Goal: Task Accomplishment & Management: Use online tool/utility

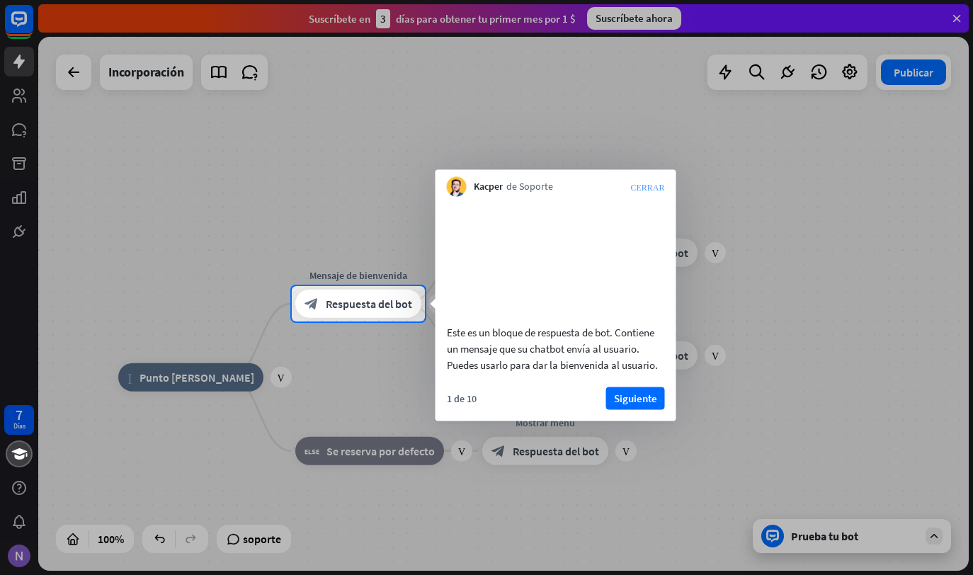
click at [656, 185] on icon "CERRAR" at bounding box center [647, 187] width 34 height 8
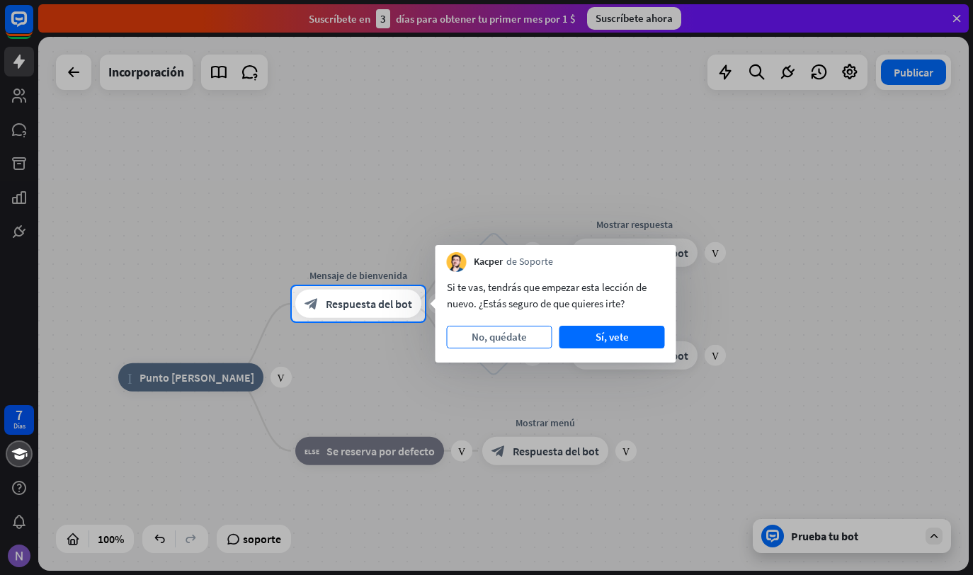
click at [518, 336] on button "No, quédate" at bounding box center [500, 337] width 106 height 23
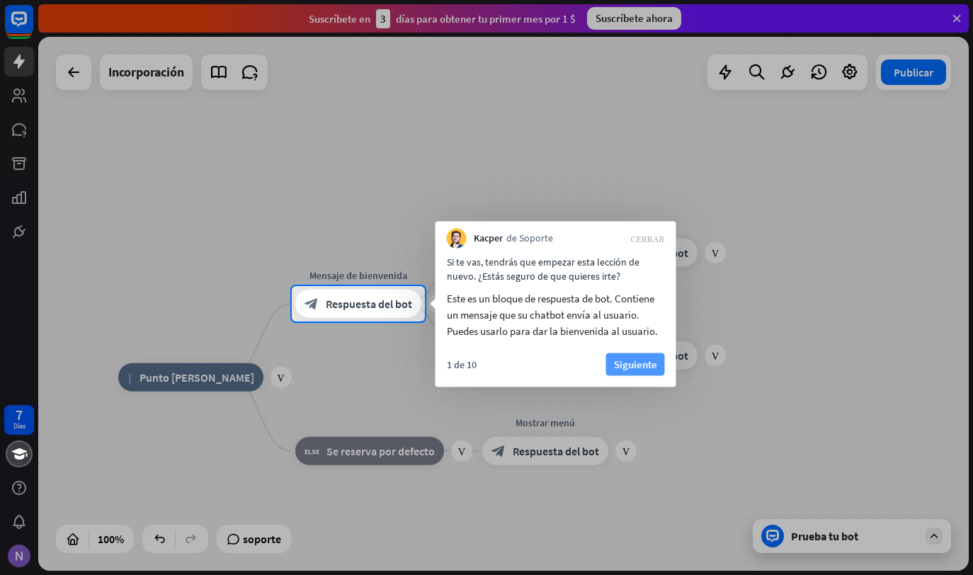
click at [625, 358] on button "Siguiente" at bounding box center [635, 364] width 59 height 23
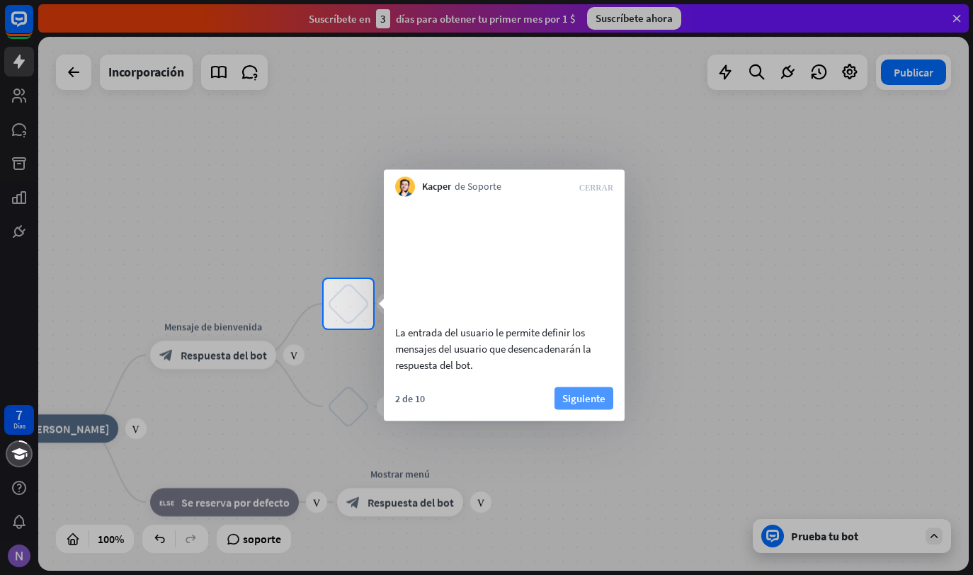
click at [591, 409] on button "Siguiente" at bounding box center [584, 398] width 59 height 23
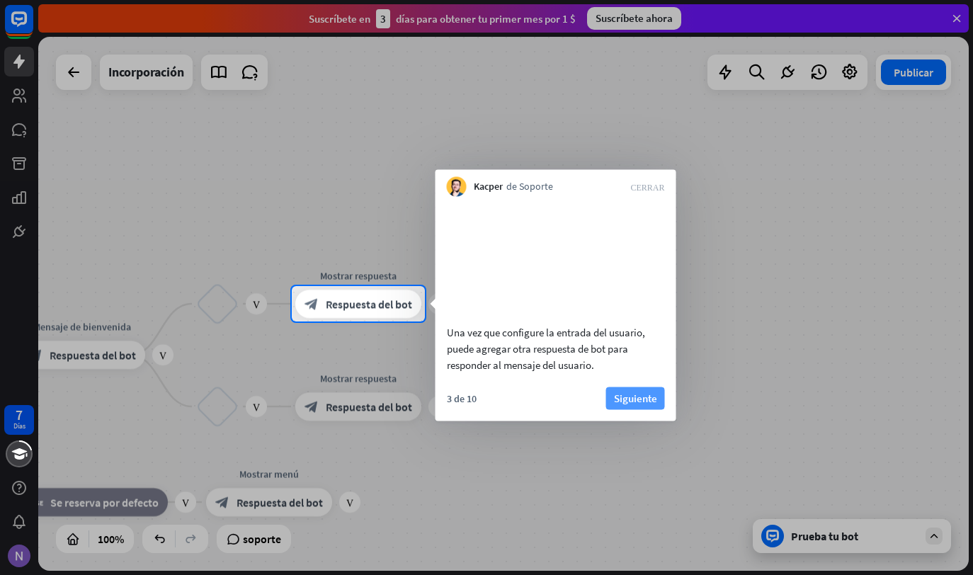
click at [634, 409] on button "Siguiente" at bounding box center [635, 398] width 59 height 23
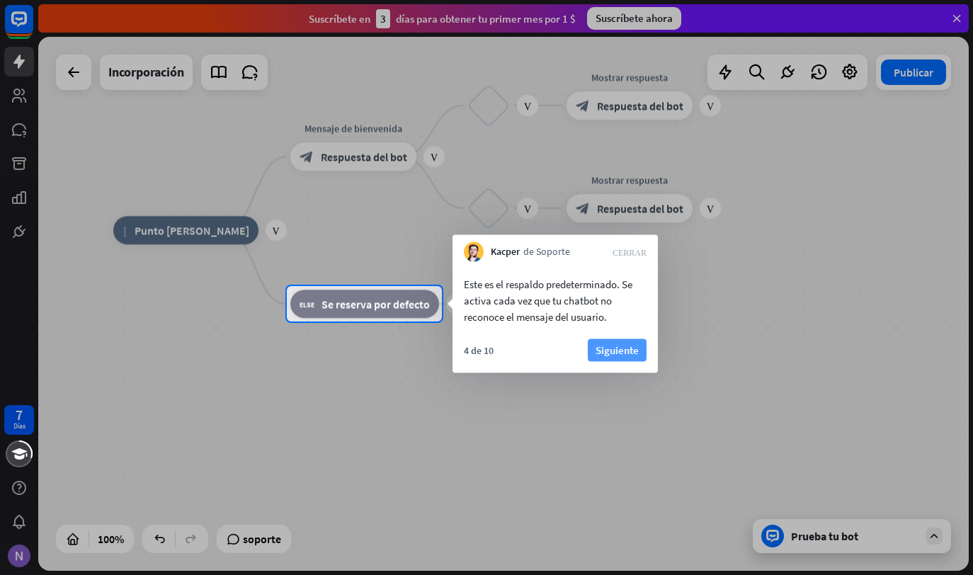
click at [619, 355] on button "Siguiente" at bounding box center [617, 350] width 59 height 23
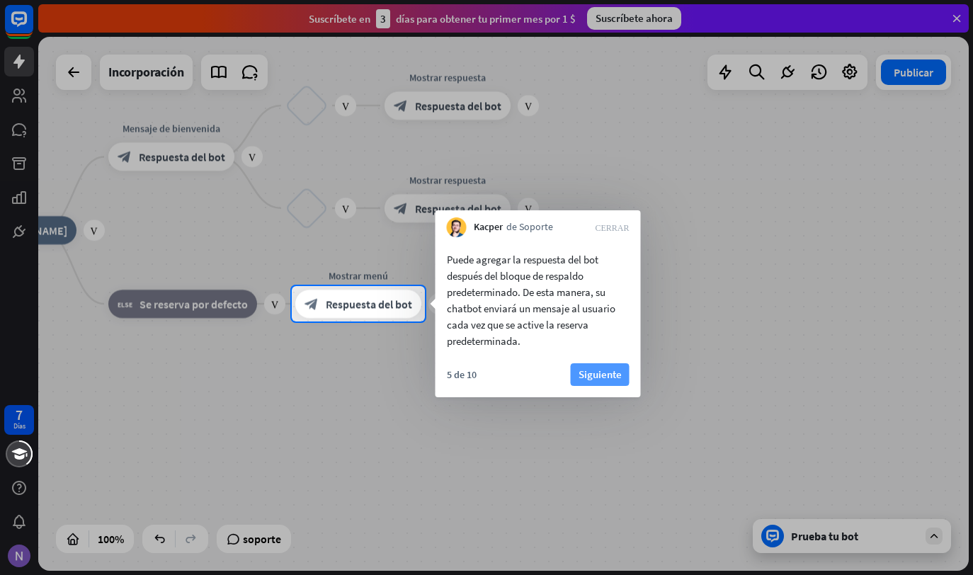
click at [603, 371] on button "Siguiente" at bounding box center [600, 374] width 59 height 23
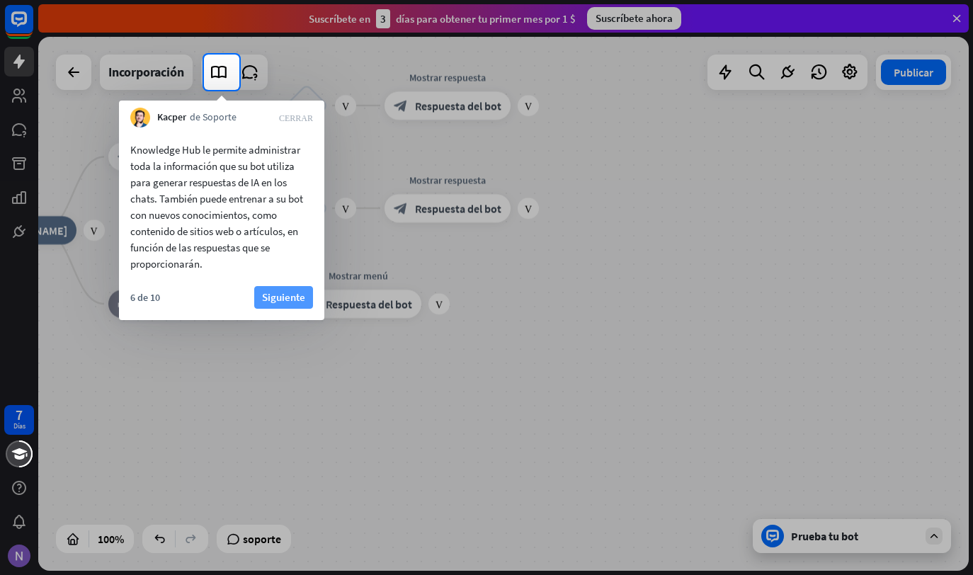
click at [294, 292] on button "Siguiente" at bounding box center [283, 297] width 59 height 23
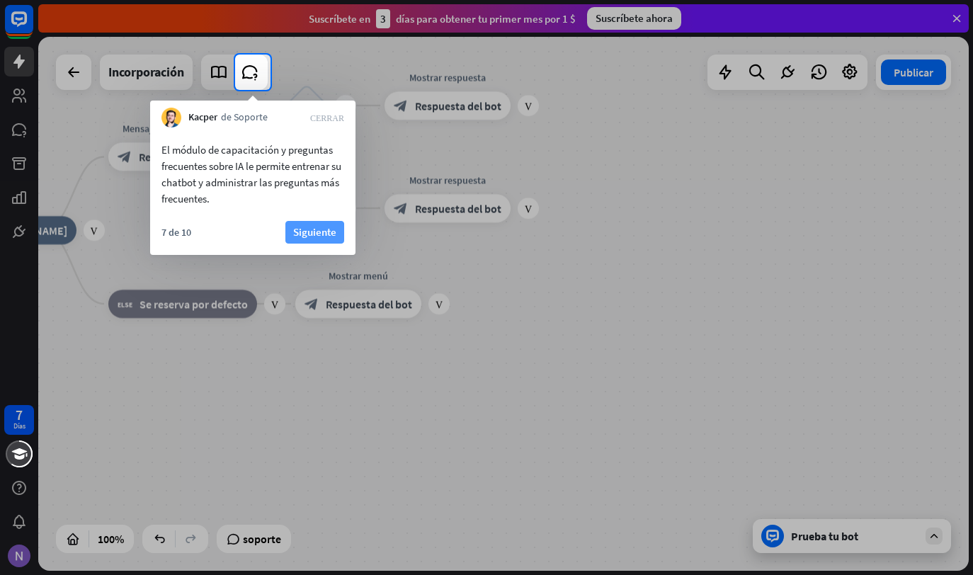
click at [323, 234] on button "Siguiente" at bounding box center [314, 232] width 59 height 23
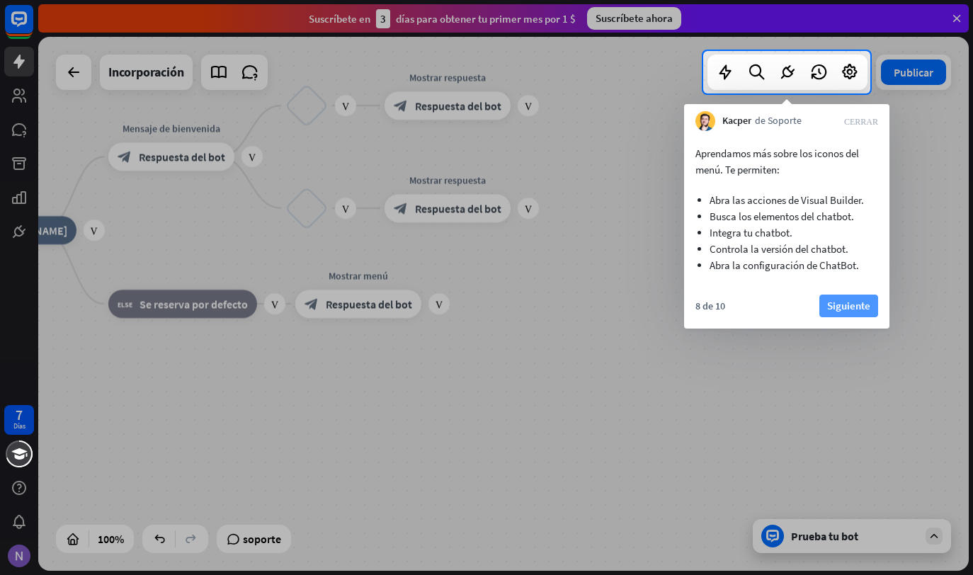
click at [841, 302] on button "Siguiente" at bounding box center [848, 306] width 59 height 23
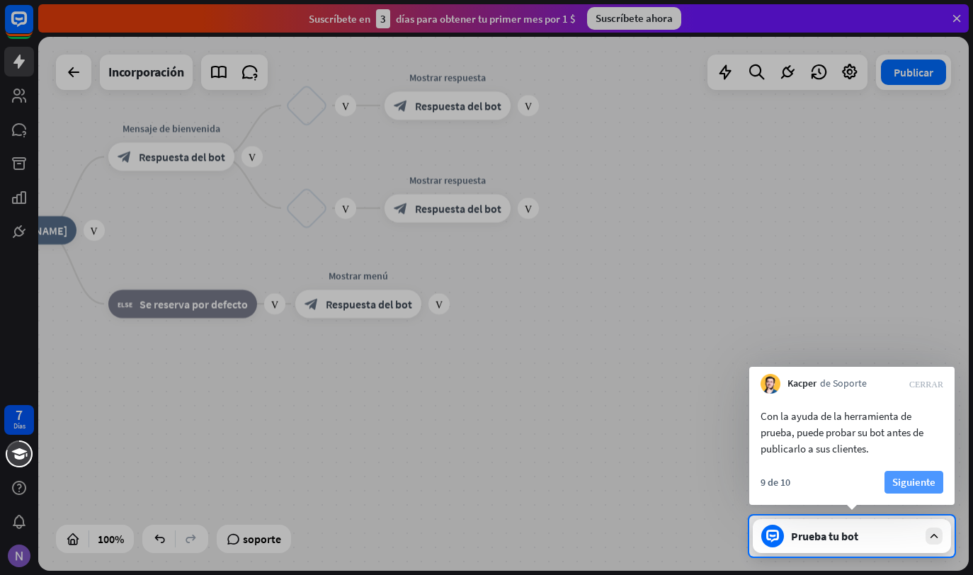
click at [931, 479] on button "Siguiente" at bounding box center [914, 482] width 59 height 23
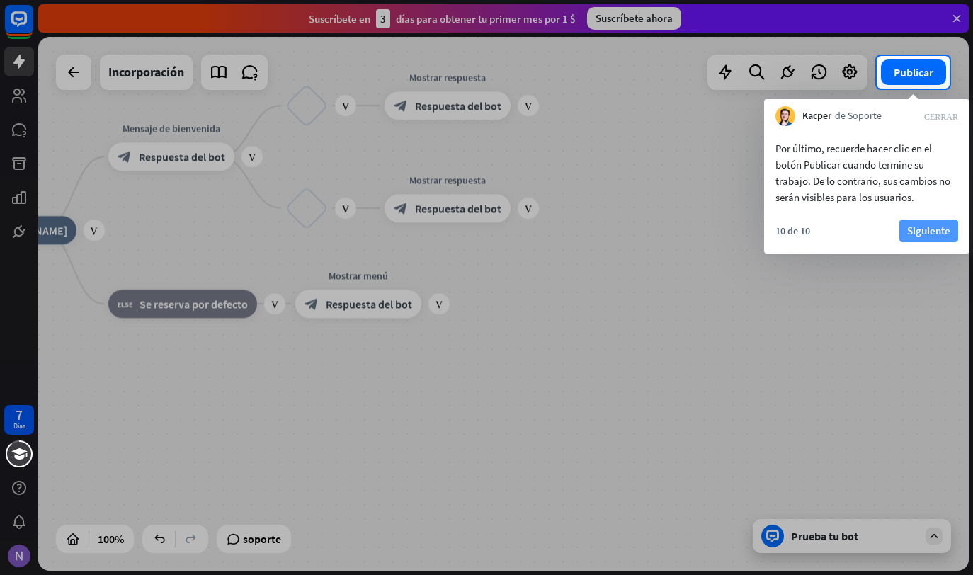
click at [928, 234] on button "Siguiente" at bounding box center [928, 231] width 59 height 23
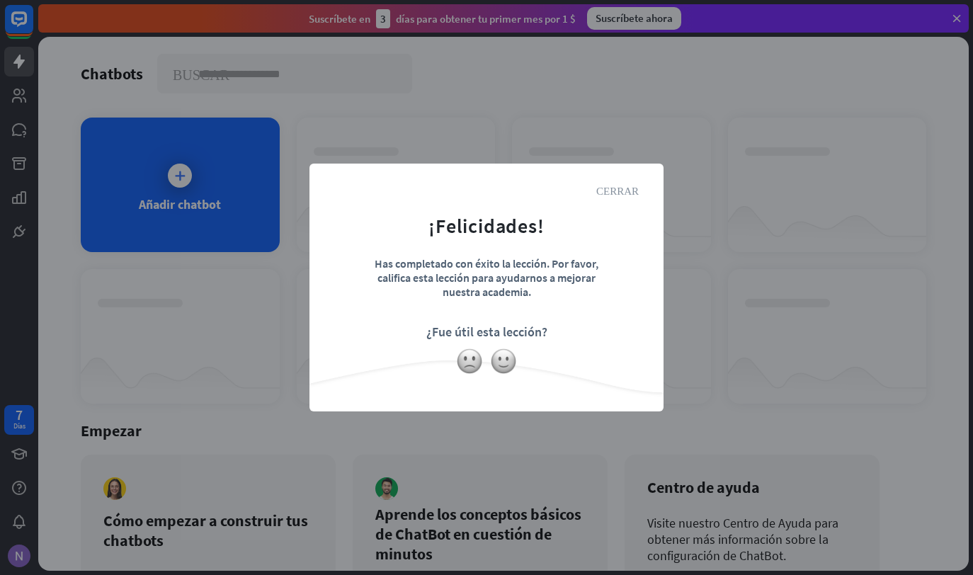
click at [615, 191] on icon "CERRAR" at bounding box center [617, 190] width 42 height 11
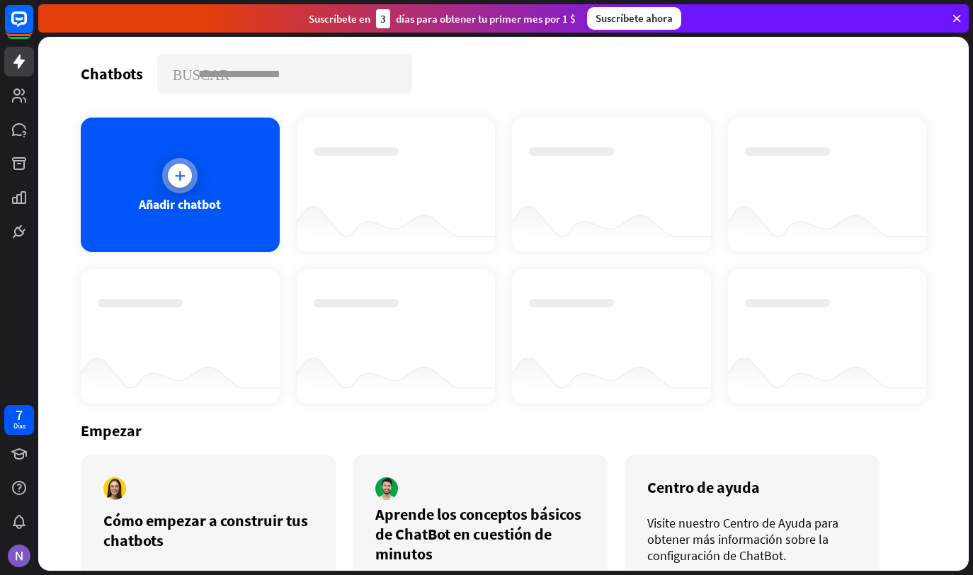
click at [185, 178] on icon at bounding box center [180, 176] width 14 height 14
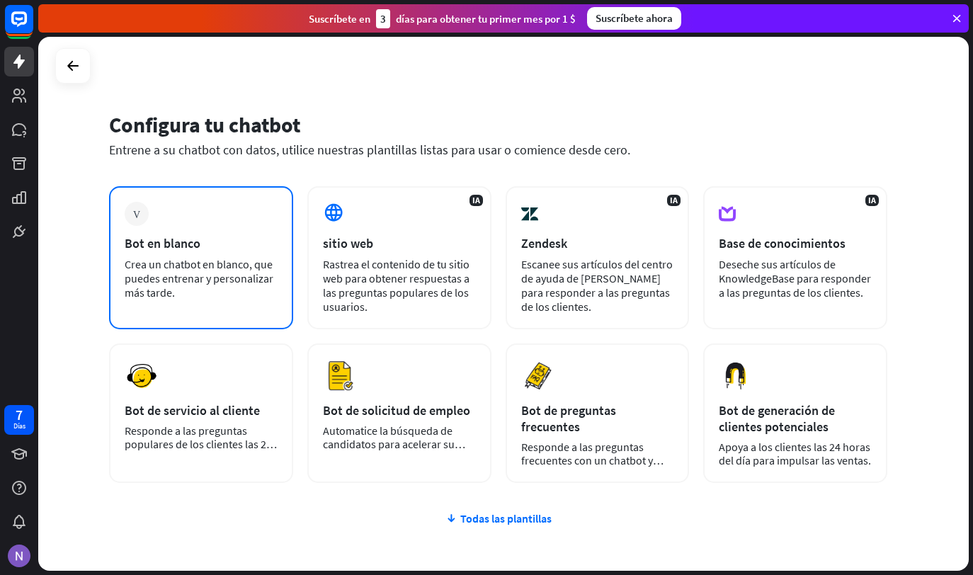
click at [191, 234] on div "Ventaja Bot en blanco Crea un chatbot en blanco, que puedes entrenar y personal…" at bounding box center [201, 257] width 184 height 143
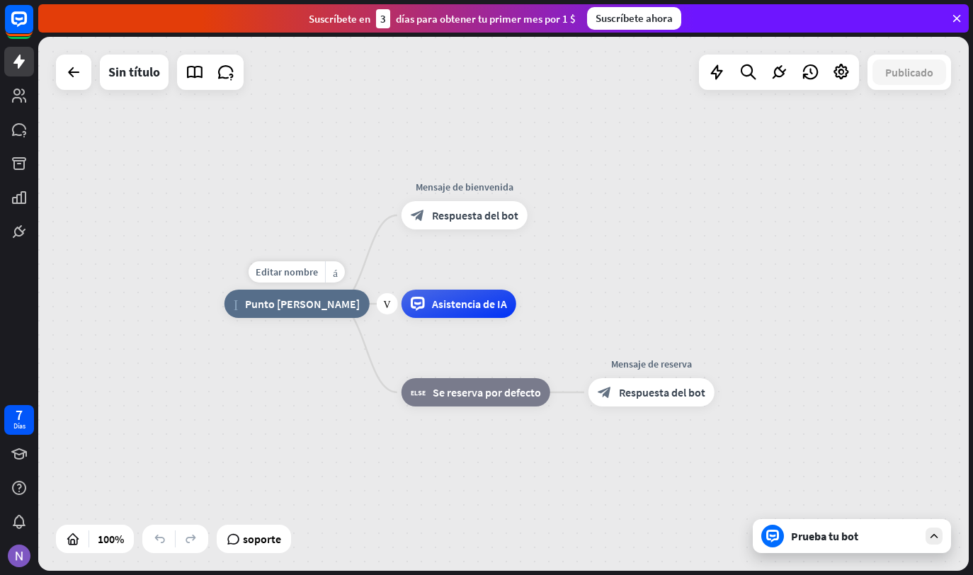
click at [280, 305] on span "Punto [PERSON_NAME]" at bounding box center [302, 304] width 115 height 14
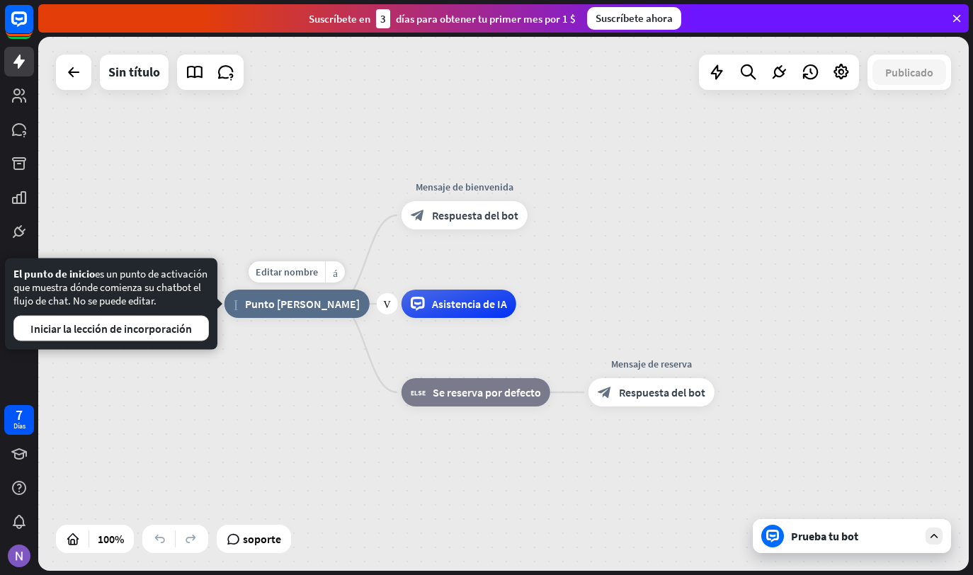
click at [280, 305] on span "Punto [PERSON_NAME]" at bounding box center [302, 304] width 115 height 14
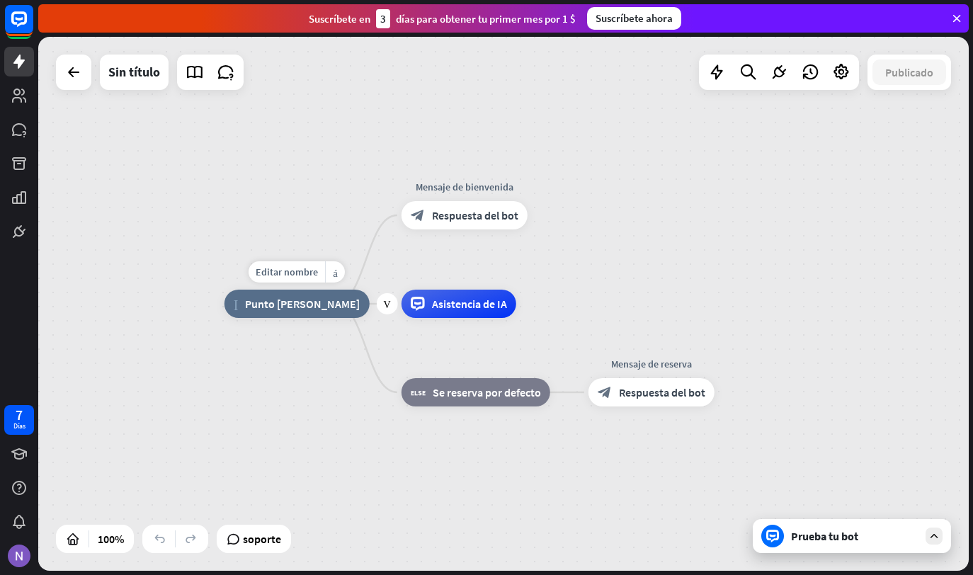
click at [280, 305] on span "Punto [PERSON_NAME]" at bounding box center [302, 304] width 115 height 14
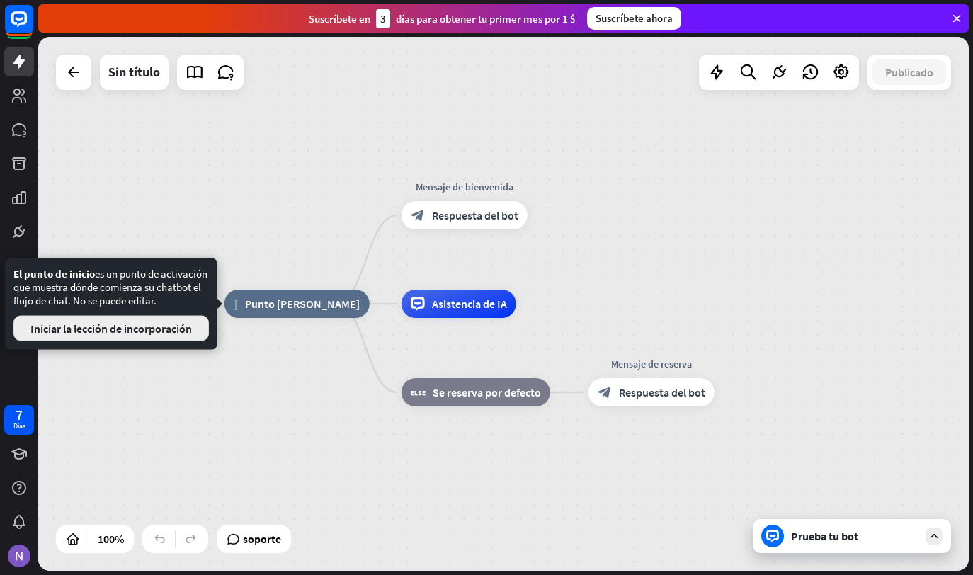
click at [125, 334] on button "Iniciar la lección de incorporación" at bounding box center [110, 328] width 195 height 25
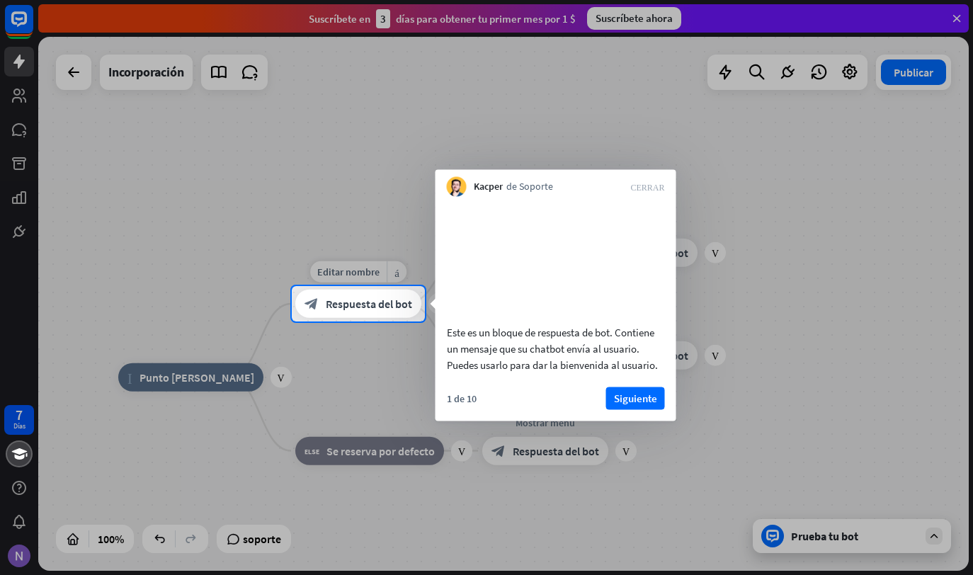
click at [364, 305] on span "Respuesta del bot" at bounding box center [369, 304] width 86 height 14
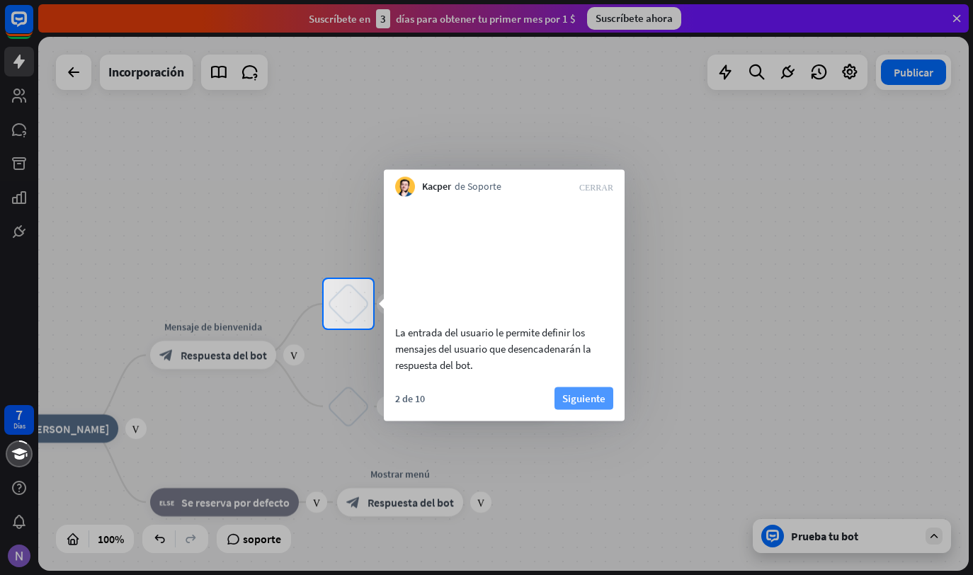
click at [587, 409] on button "Siguiente" at bounding box center [584, 398] width 59 height 23
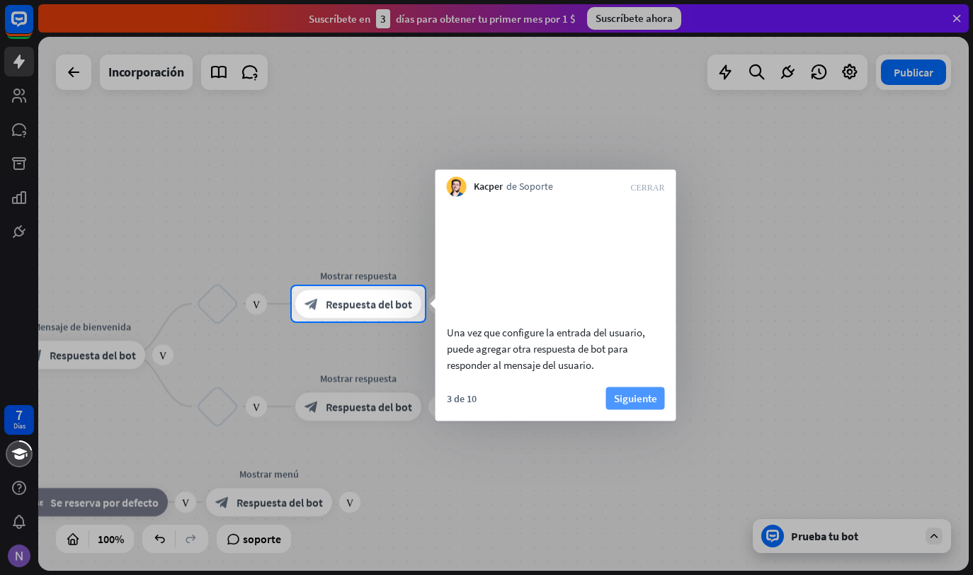
click at [627, 409] on button "Siguiente" at bounding box center [635, 398] width 59 height 23
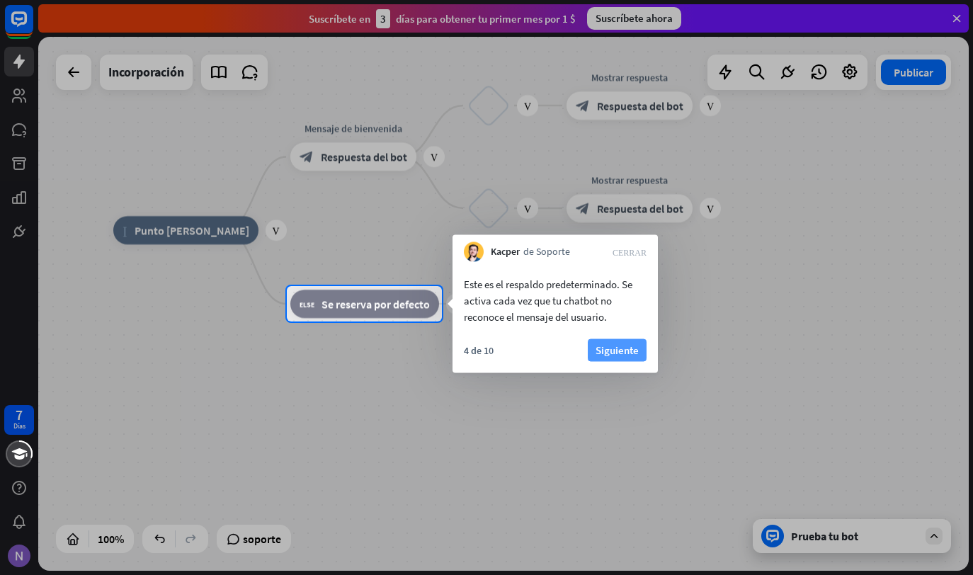
click at [622, 351] on button "Siguiente" at bounding box center [617, 350] width 59 height 23
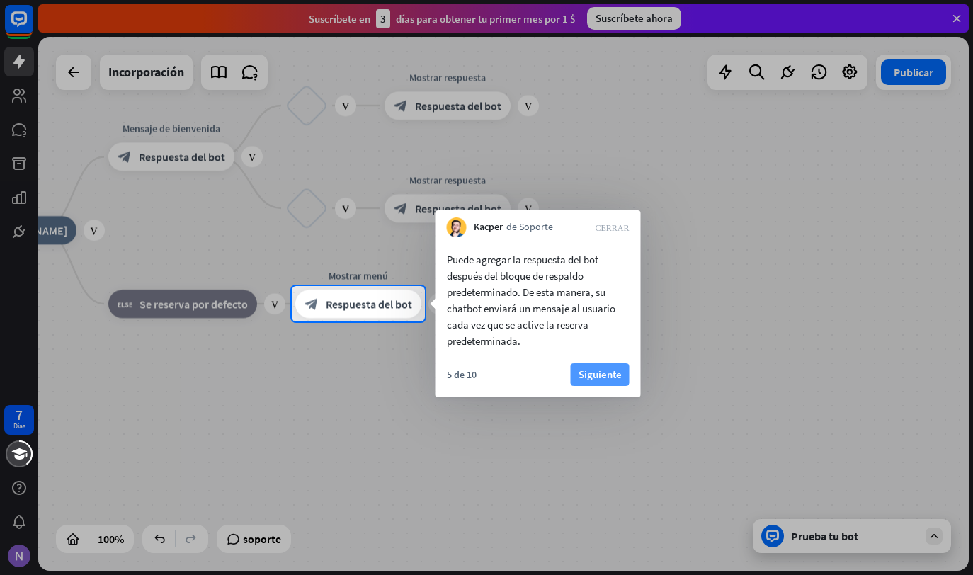
click at [612, 373] on button "Siguiente" at bounding box center [600, 374] width 59 height 23
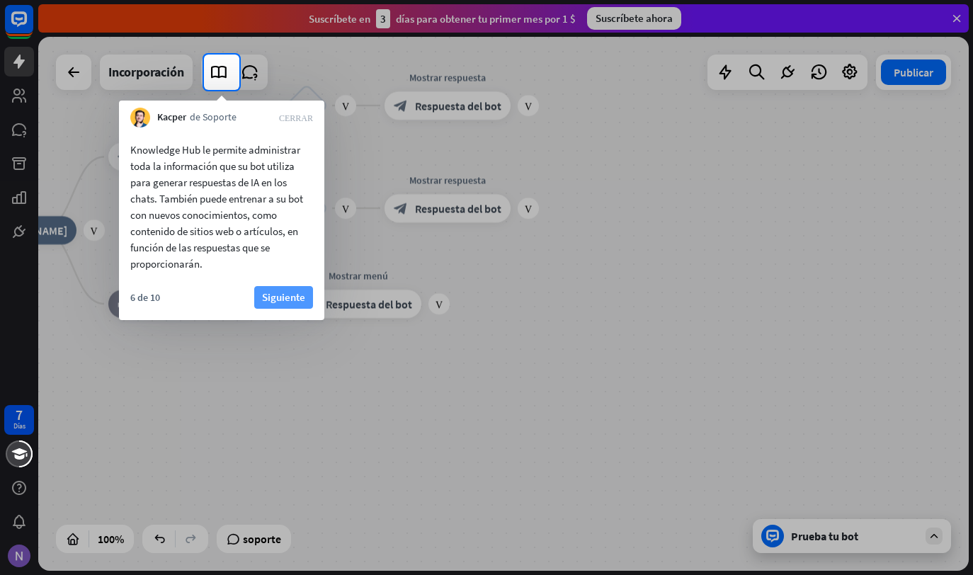
click at [285, 300] on button "Siguiente" at bounding box center [283, 297] width 59 height 23
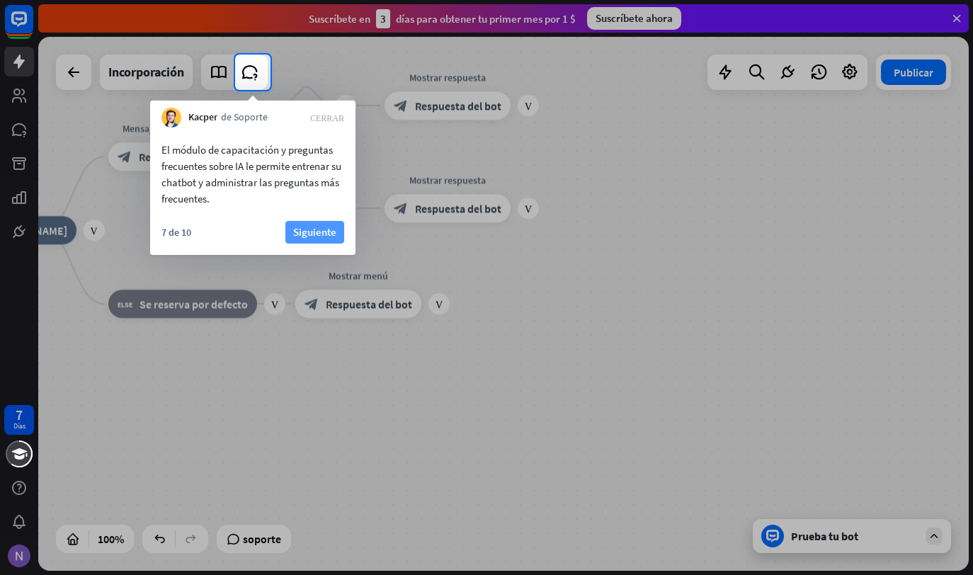
click at [327, 231] on button "Siguiente" at bounding box center [314, 232] width 59 height 23
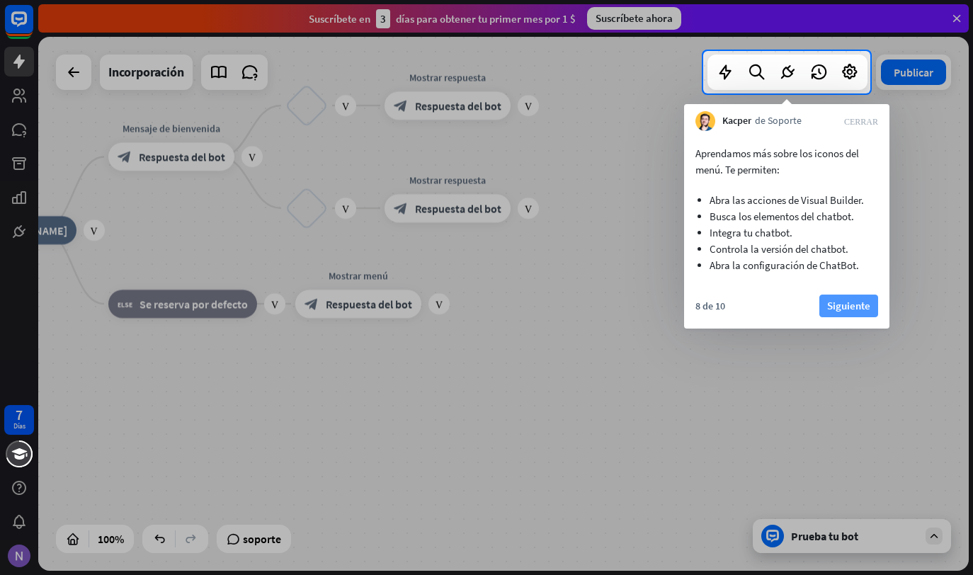
click at [832, 303] on button "Siguiente" at bounding box center [848, 306] width 59 height 23
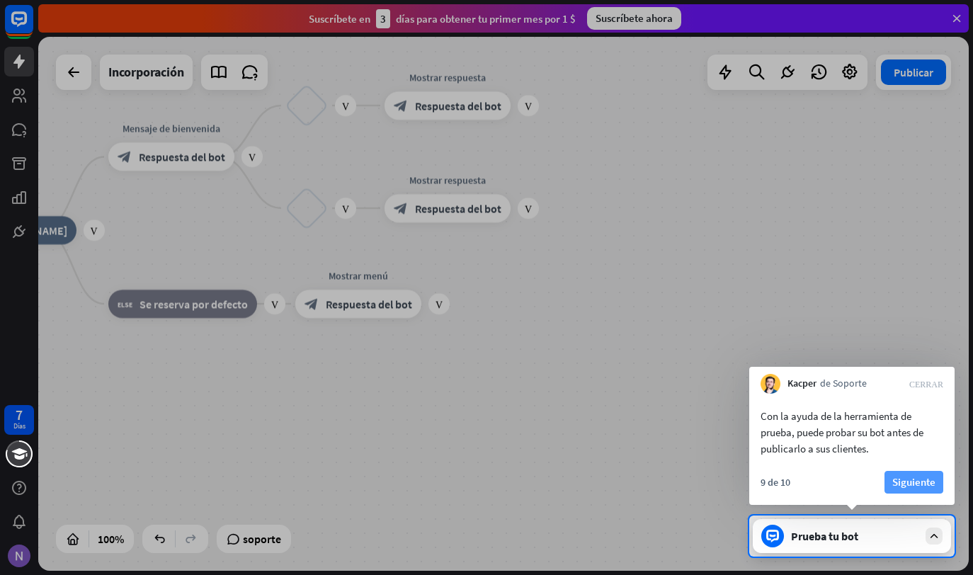
click at [908, 485] on button "Siguiente" at bounding box center [914, 482] width 59 height 23
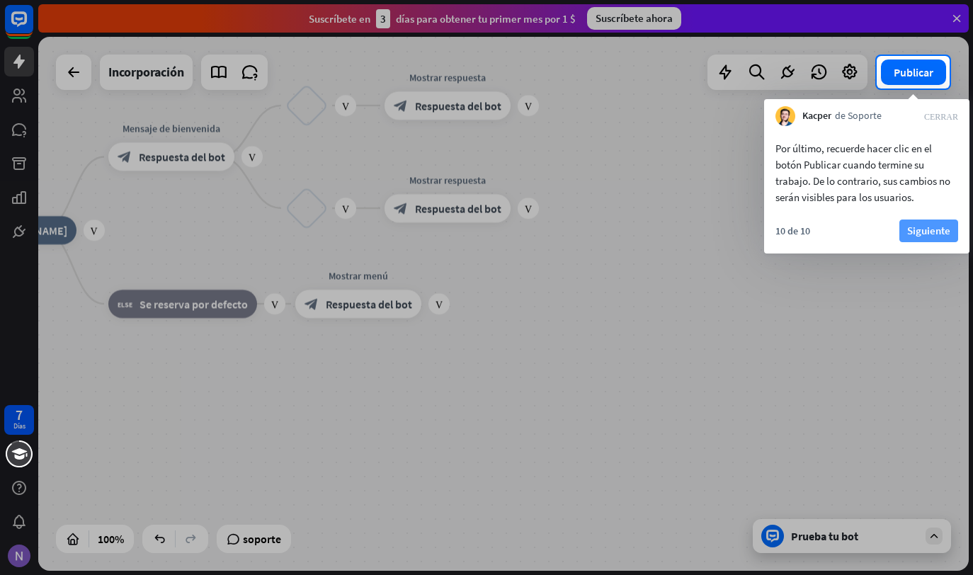
click at [931, 236] on button "Siguiente" at bounding box center [928, 231] width 59 height 23
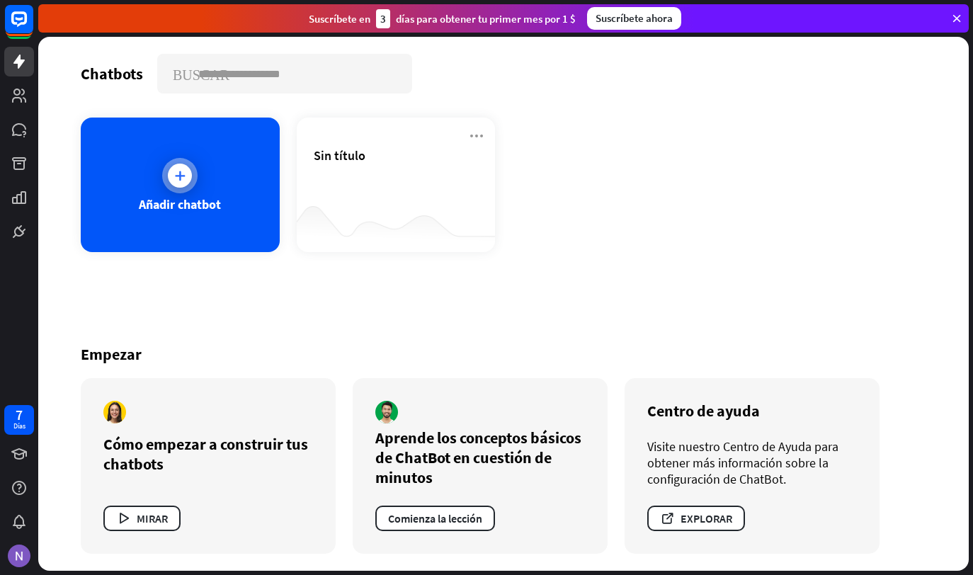
click at [180, 176] on icon at bounding box center [180, 176] width 14 height 14
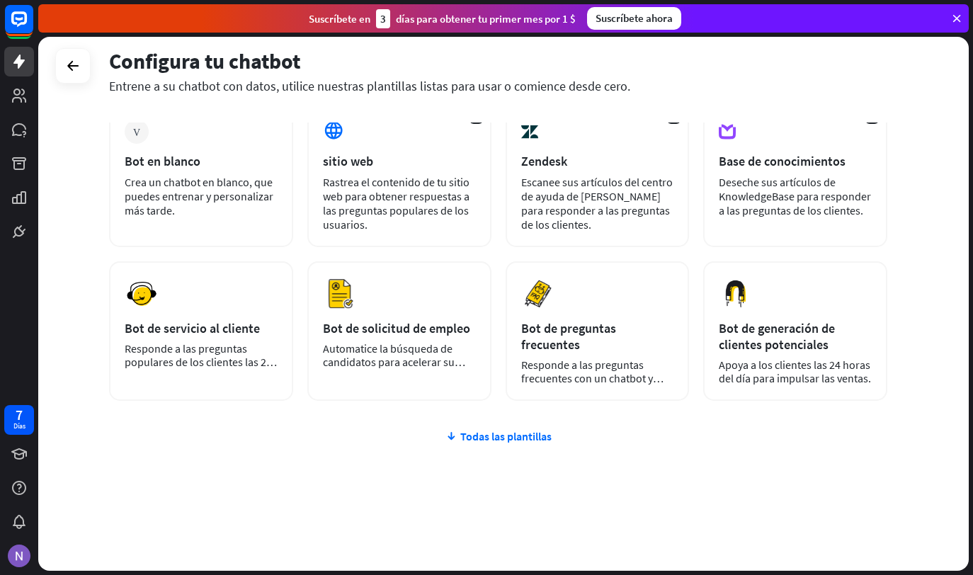
scroll to position [82, 0]
click at [509, 438] on div "Todas las plantillas" at bounding box center [498, 436] width 778 height 14
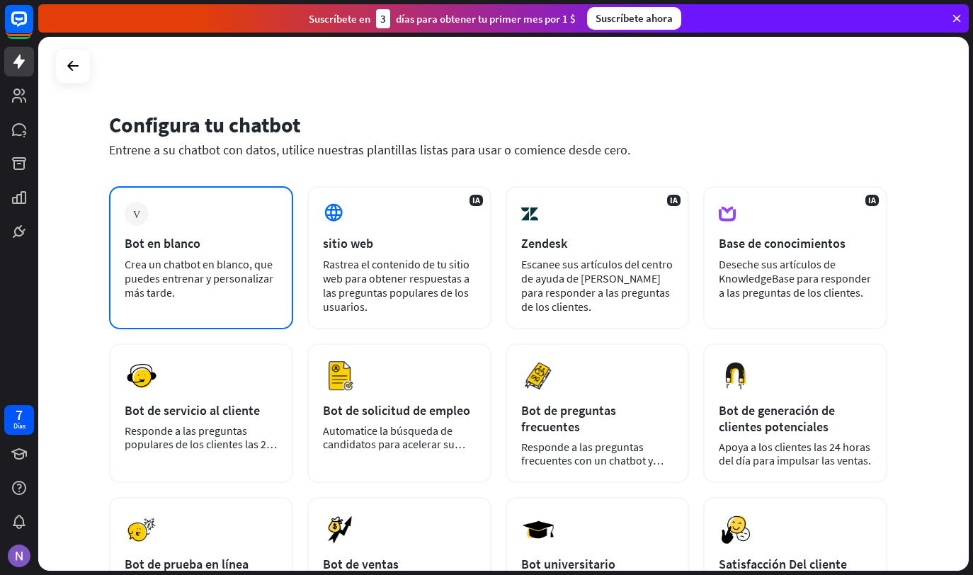
scroll to position [0, 0]
click at [192, 224] on div "Ventaja Bot en blanco Crea un chatbot en blanco, que puedes entrenar y personal…" at bounding box center [201, 257] width 184 height 143
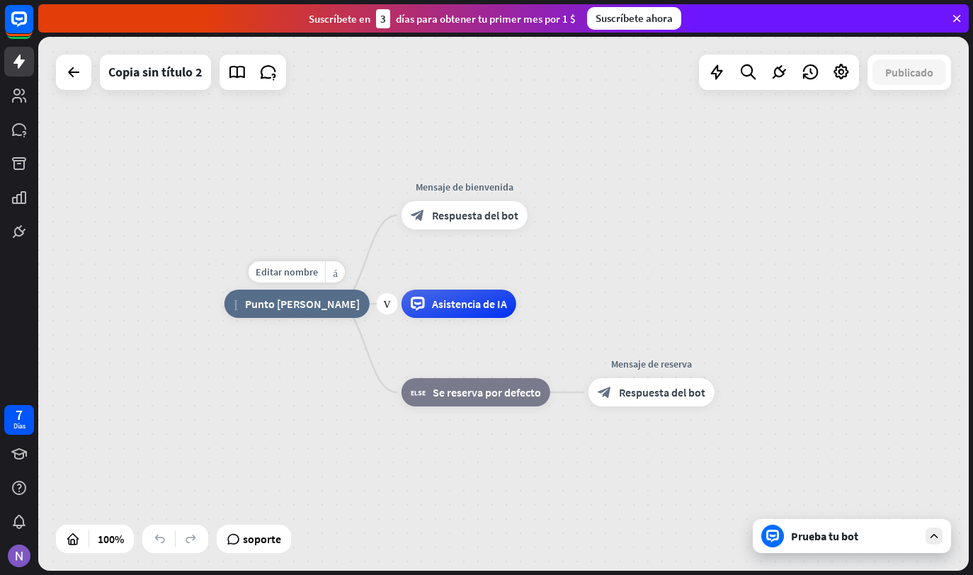
click at [269, 301] on span "Punto [PERSON_NAME]" at bounding box center [302, 304] width 115 height 14
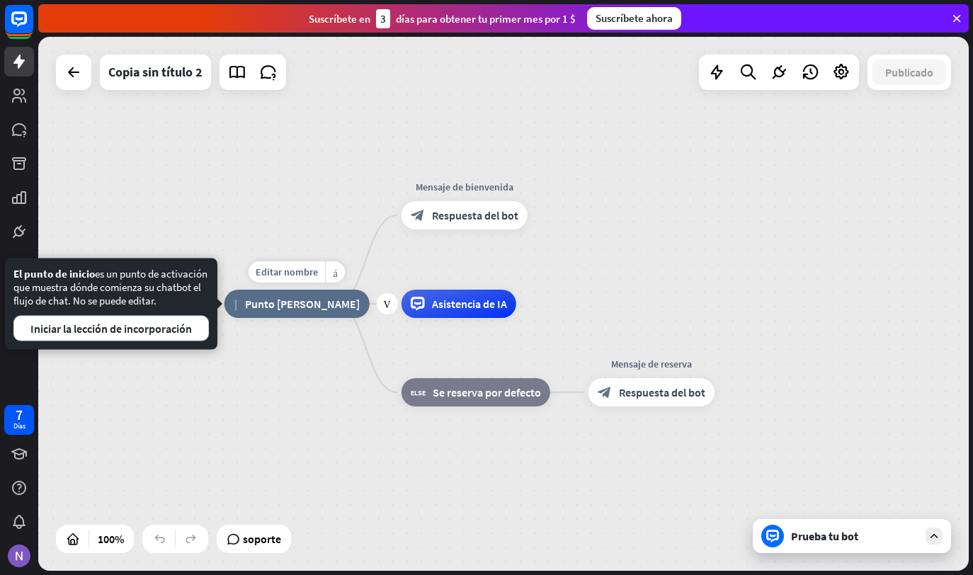
click at [261, 303] on span "Punto [PERSON_NAME]" at bounding box center [302, 304] width 115 height 14
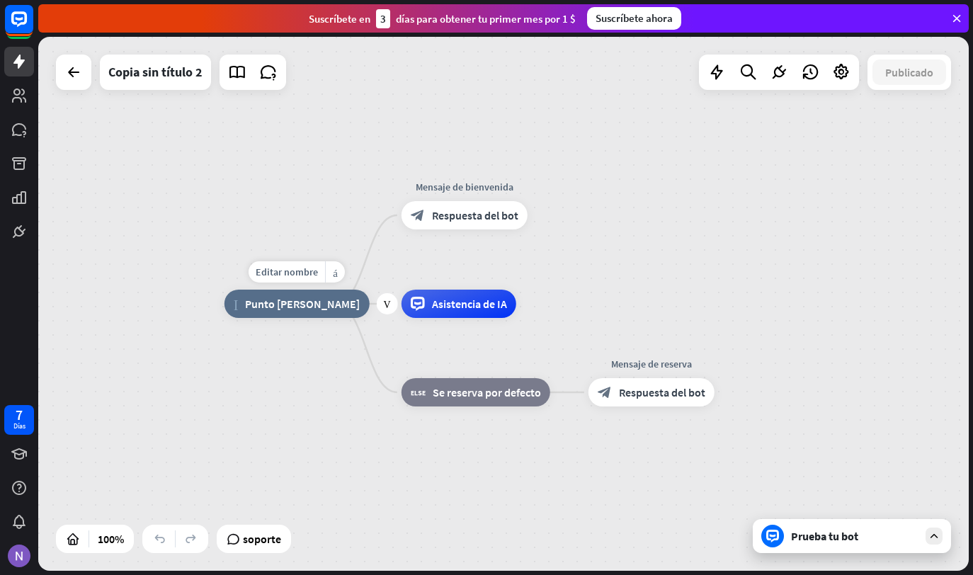
click at [261, 303] on span "Punto [PERSON_NAME]" at bounding box center [302, 304] width 115 height 14
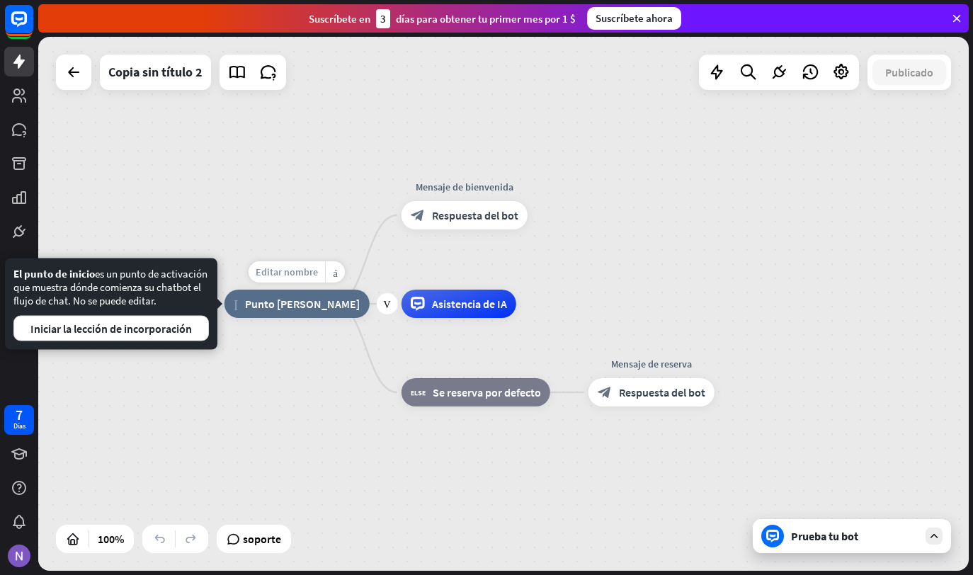
click at [271, 276] on span "Editar nombre" at bounding box center [287, 272] width 62 height 13
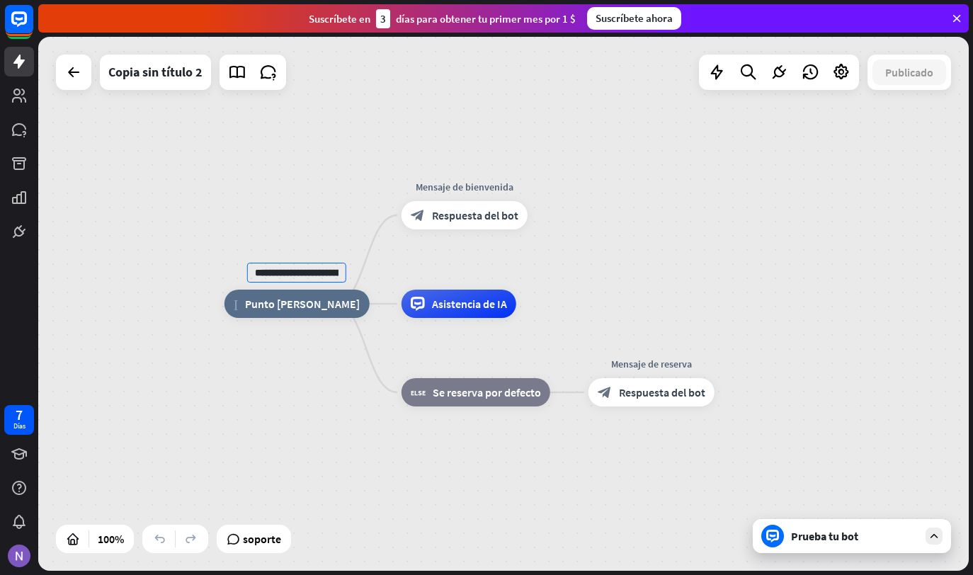
type input "**********"
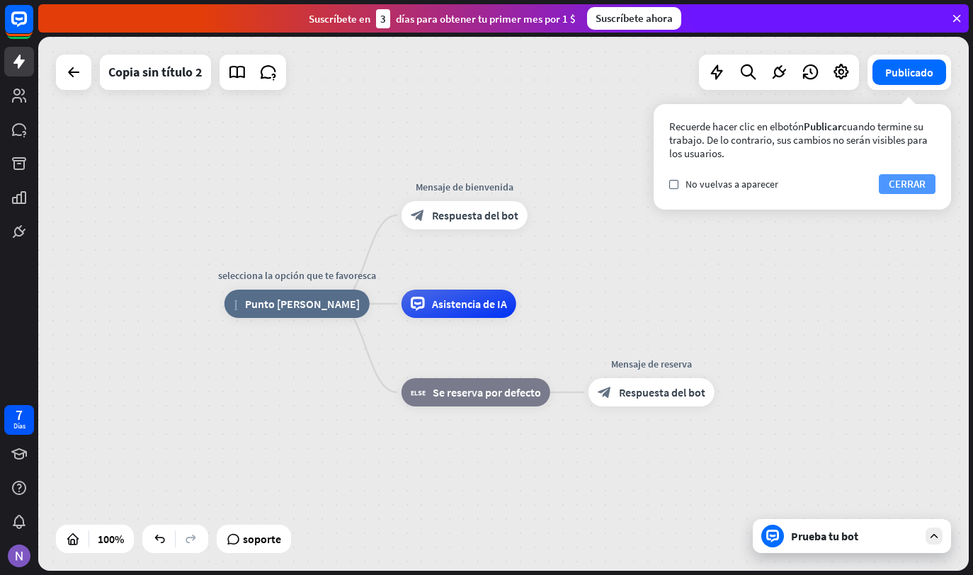
click at [924, 184] on button "CERRAR" at bounding box center [907, 184] width 57 height 20
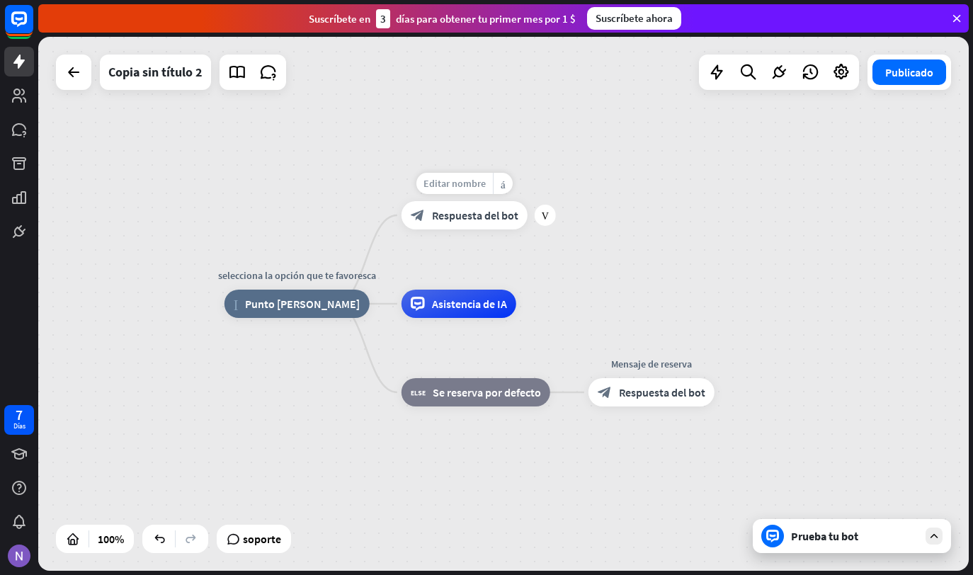
click at [461, 181] on span "Editar nombre" at bounding box center [455, 183] width 62 height 13
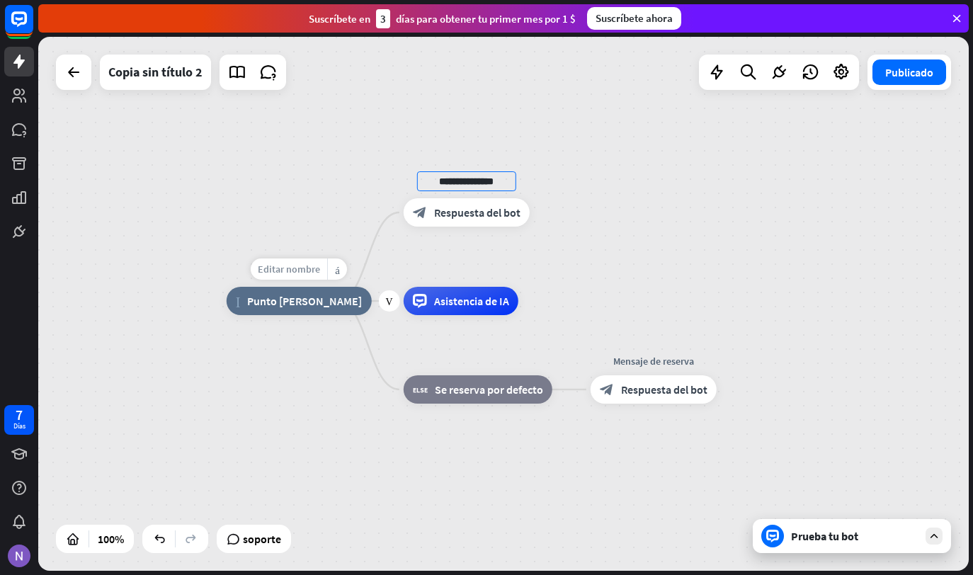
click at [290, 267] on span "Editar nombre" at bounding box center [289, 269] width 62 height 13
click at [324, 271] on input "**********" at bounding box center [298, 270] width 99 height 20
type input "*"
click at [306, 271] on input "text" at bounding box center [298, 270] width 99 height 20
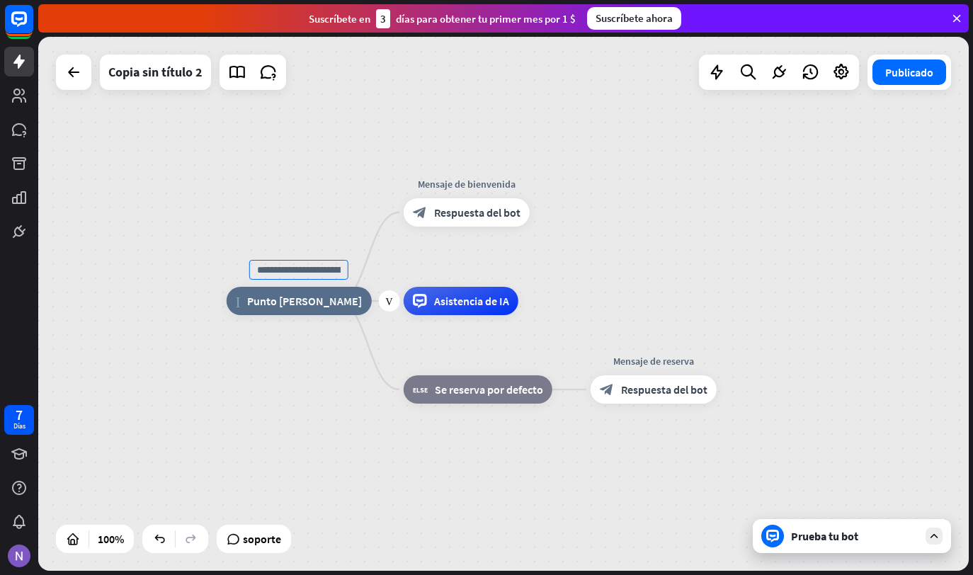
click at [306, 271] on input "text" at bounding box center [298, 270] width 99 height 20
click at [467, 183] on div "Inicio_2 Punto [PERSON_NAME] Editar nombre más_horiz Ventaja block_bot_response…" at bounding box center [503, 304] width 931 height 534
click at [465, 180] on span "Editar nombre" at bounding box center [457, 180] width 62 height 13
click at [501, 182] on input "**********" at bounding box center [466, 181] width 99 height 20
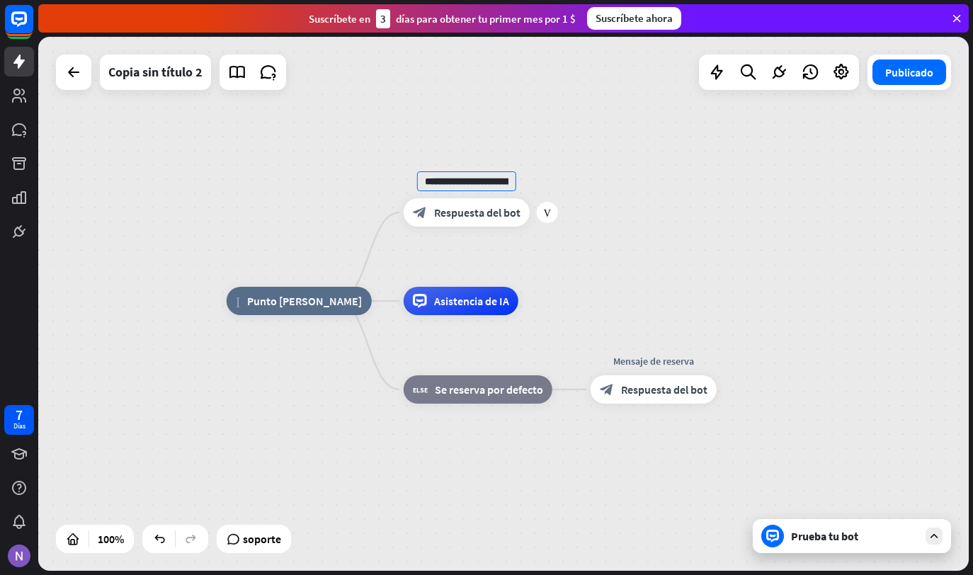
type input "**********"
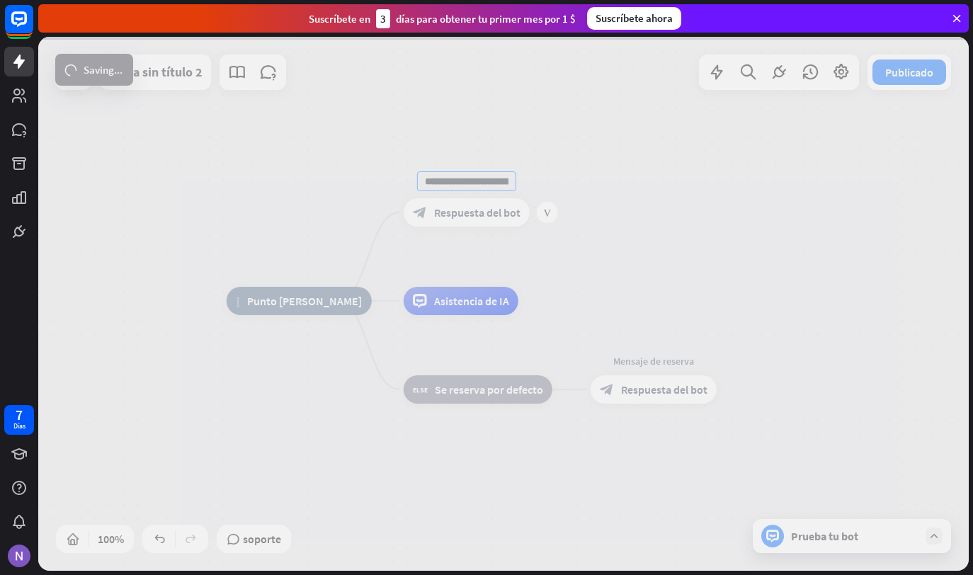
click at [482, 217] on div "**********" at bounding box center [503, 304] width 931 height 534
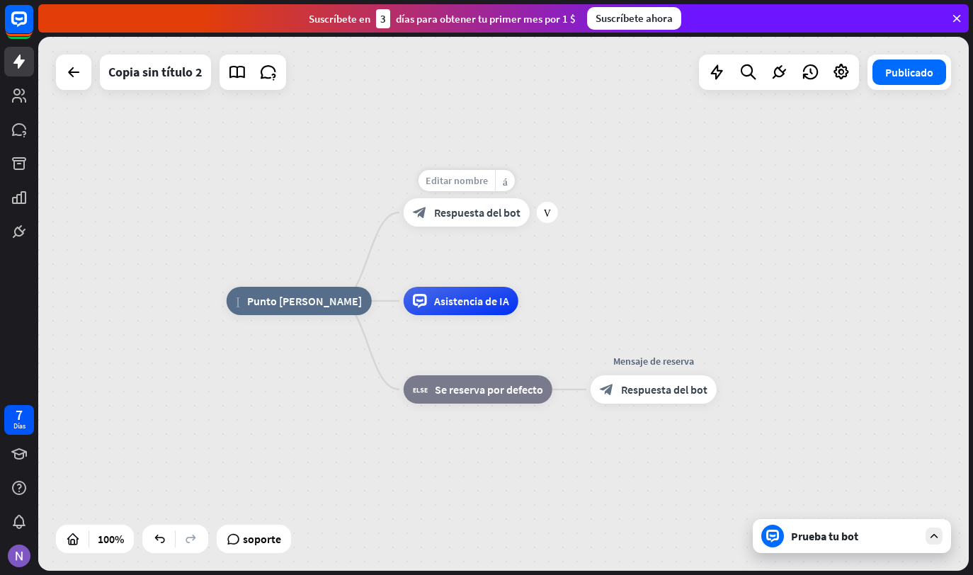
click at [477, 183] on span "Editar nombre" at bounding box center [457, 180] width 62 height 13
click at [457, 212] on span "Respuesta del bot" at bounding box center [477, 212] width 86 height 14
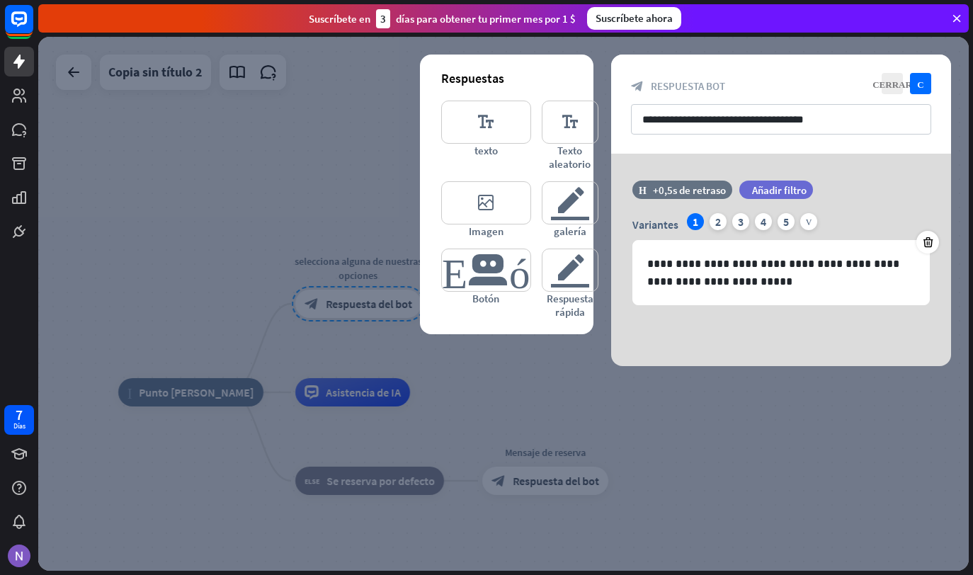
click at [960, 29] on div "Suscríbete en 3 días para obtener tu primer mes por 1 $ Suscríbete ahora" at bounding box center [503, 18] width 931 height 28
click at [958, 21] on icon at bounding box center [956, 18] width 13 height 13
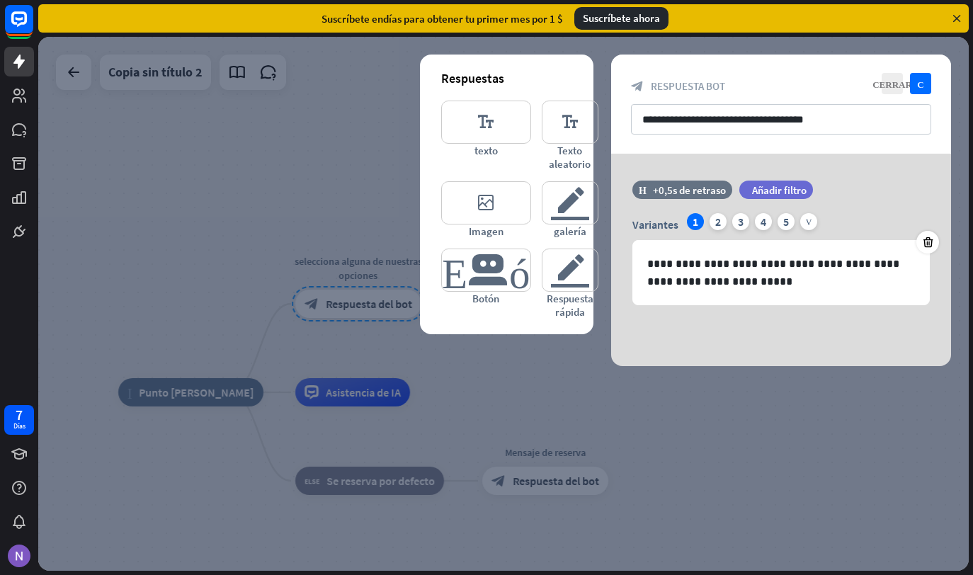
click at [959, 18] on icon at bounding box center [956, 18] width 13 height 13
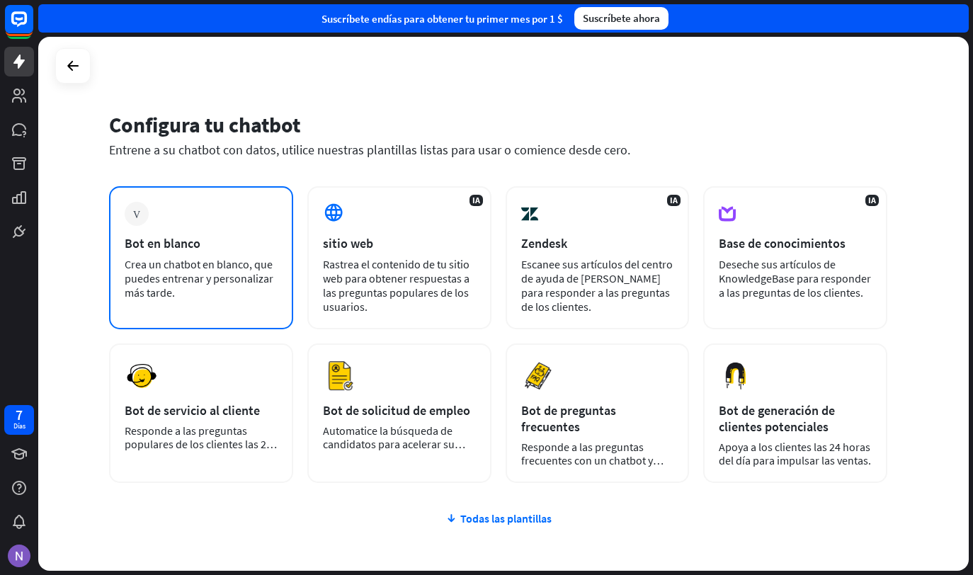
click at [239, 242] on div "Bot en blanco" at bounding box center [201, 243] width 153 height 16
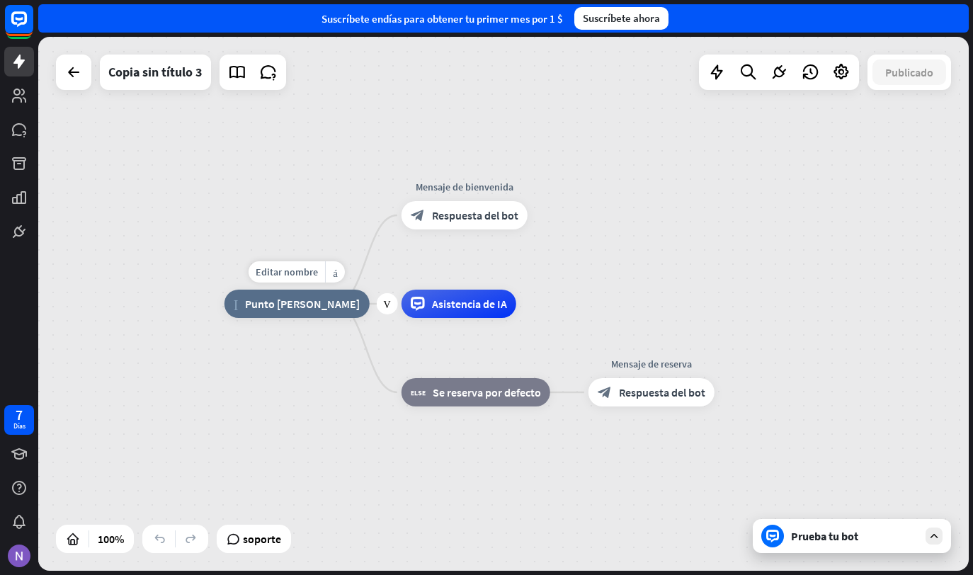
click at [278, 310] on span "Punto [PERSON_NAME]" at bounding box center [302, 304] width 115 height 14
click at [284, 272] on span "Editar nombre" at bounding box center [287, 272] width 62 height 13
click at [322, 273] on input "**********" at bounding box center [296, 273] width 99 height 20
click at [263, 271] on input "**********" at bounding box center [296, 273] width 99 height 20
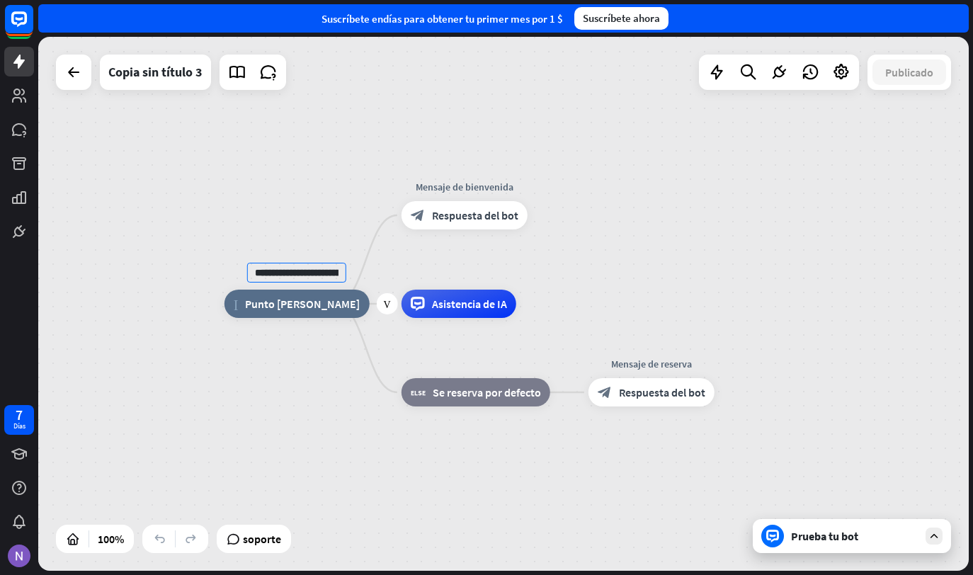
click at [259, 270] on input "**********" at bounding box center [296, 273] width 99 height 20
click at [290, 276] on input "**********" at bounding box center [296, 273] width 99 height 20
type input "**********"
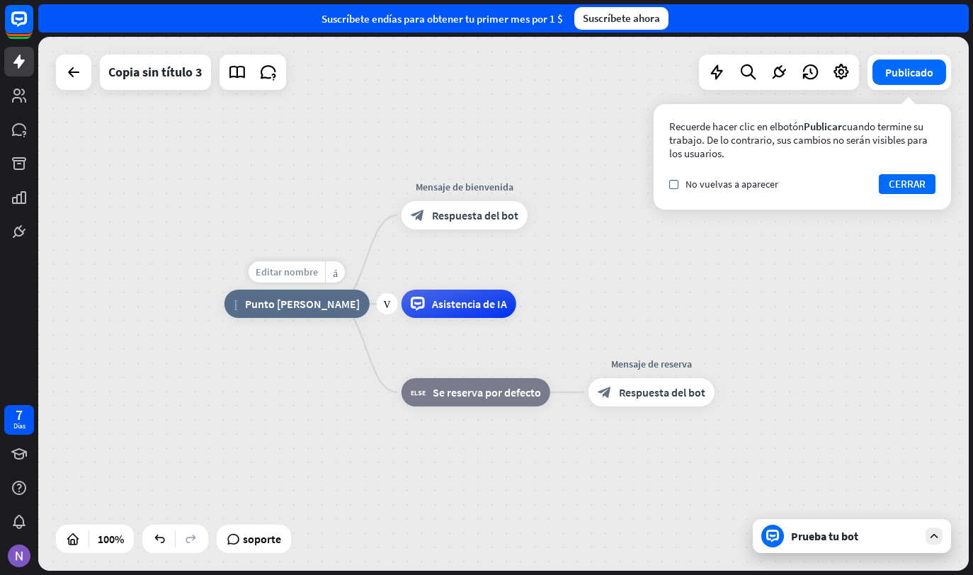
click at [279, 268] on span "Editar nombre" at bounding box center [287, 272] width 62 height 13
type input "**********"
click at [465, 184] on div "**********" at bounding box center [503, 304] width 931 height 534
click at [836, 541] on div "Prueba tu bot" at bounding box center [854, 536] width 127 height 14
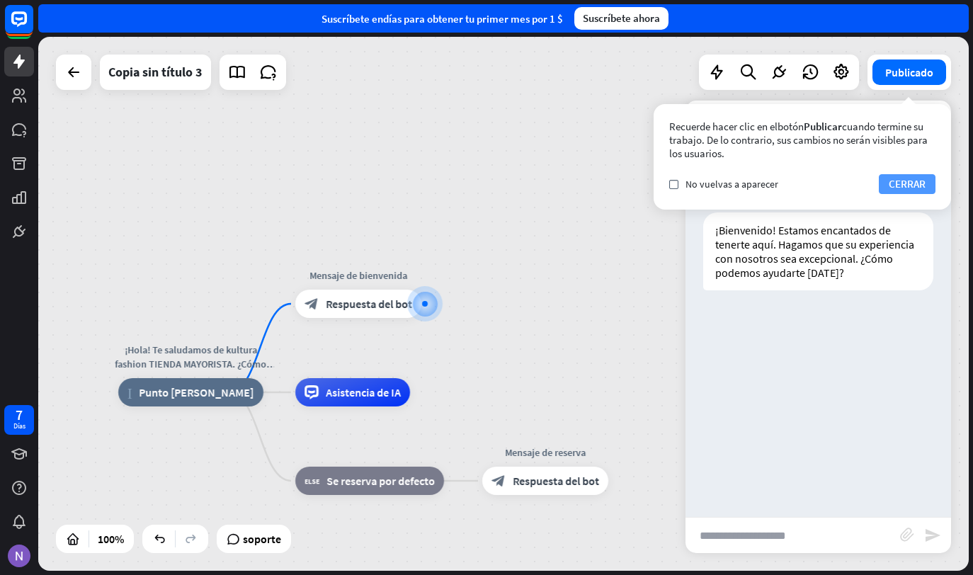
click at [901, 188] on button "CERRAR" at bounding box center [907, 184] width 57 height 20
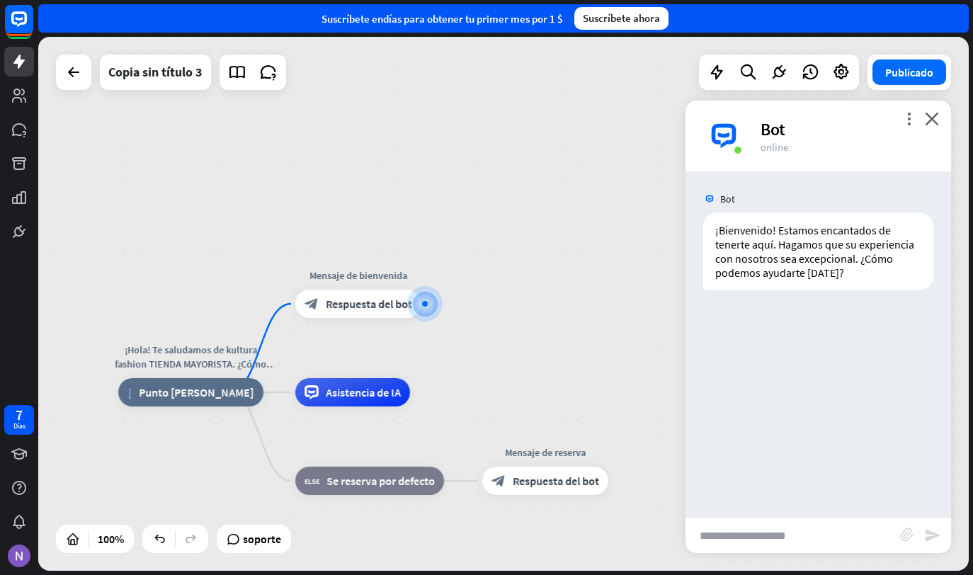
click at [788, 544] on input "text" at bounding box center [793, 535] width 215 height 35
type input "****"
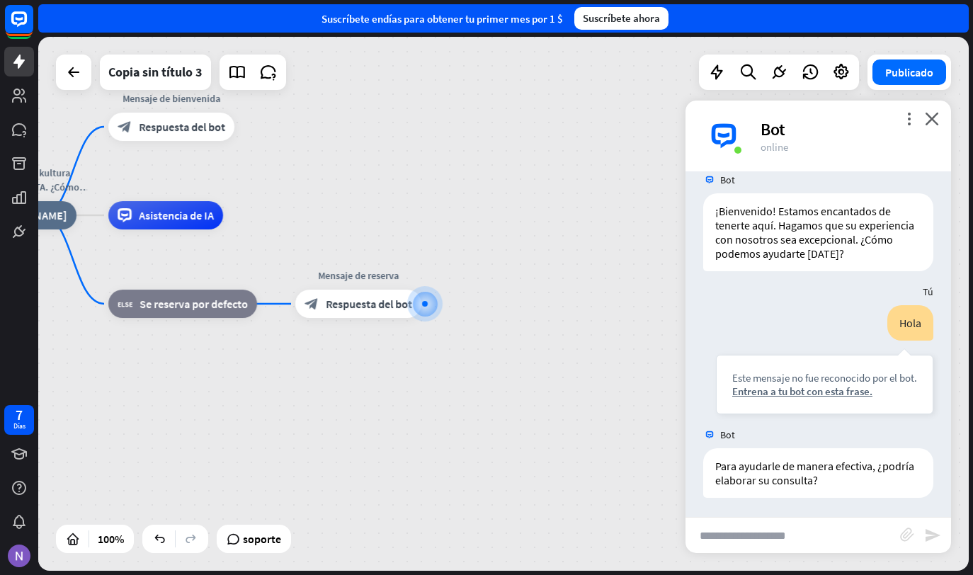
scroll to position [21, 0]
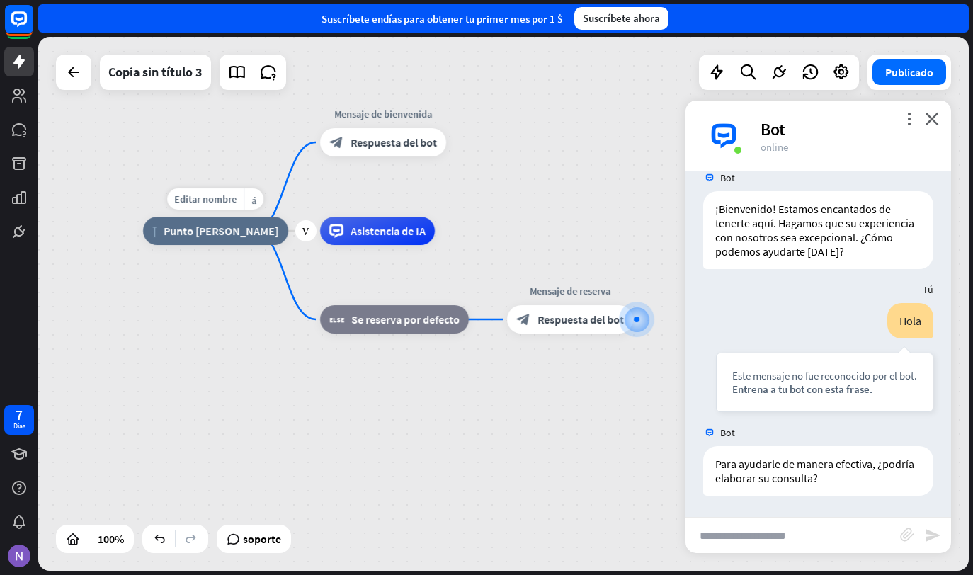
click at [200, 229] on span "Punto [PERSON_NAME]" at bounding box center [221, 231] width 115 height 14
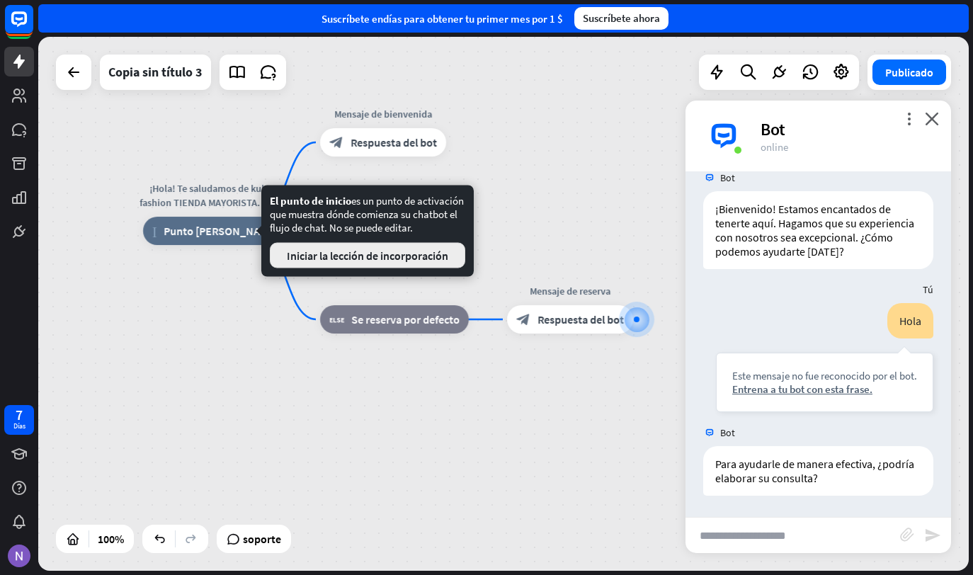
click at [374, 261] on button "Iniciar la lección de incorporación" at bounding box center [367, 255] width 195 height 25
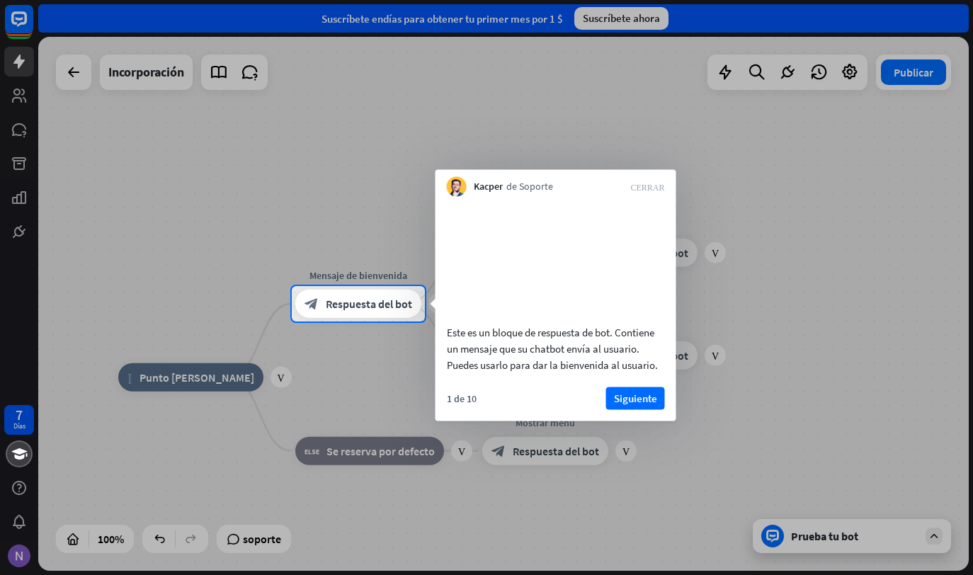
click at [844, 540] on div at bounding box center [486, 449] width 973 height 254
click at [639, 409] on button "Siguiente" at bounding box center [635, 398] width 59 height 23
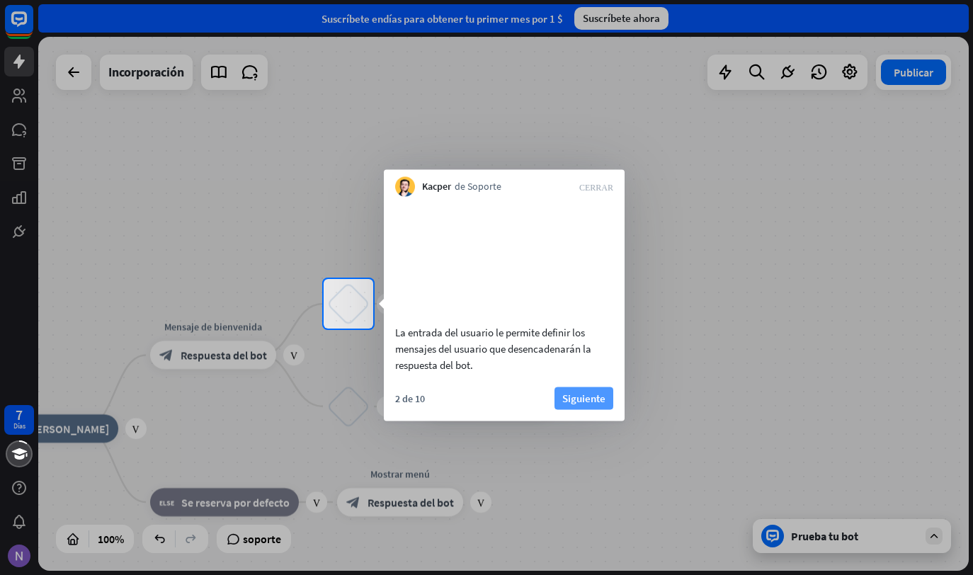
click at [600, 409] on button "Siguiente" at bounding box center [584, 398] width 59 height 23
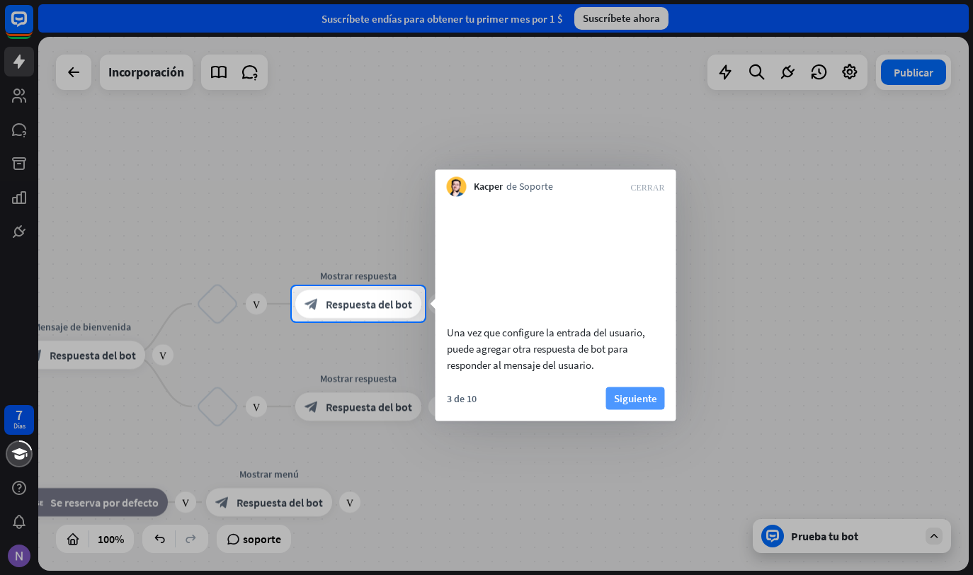
click at [637, 409] on button "Siguiente" at bounding box center [635, 398] width 59 height 23
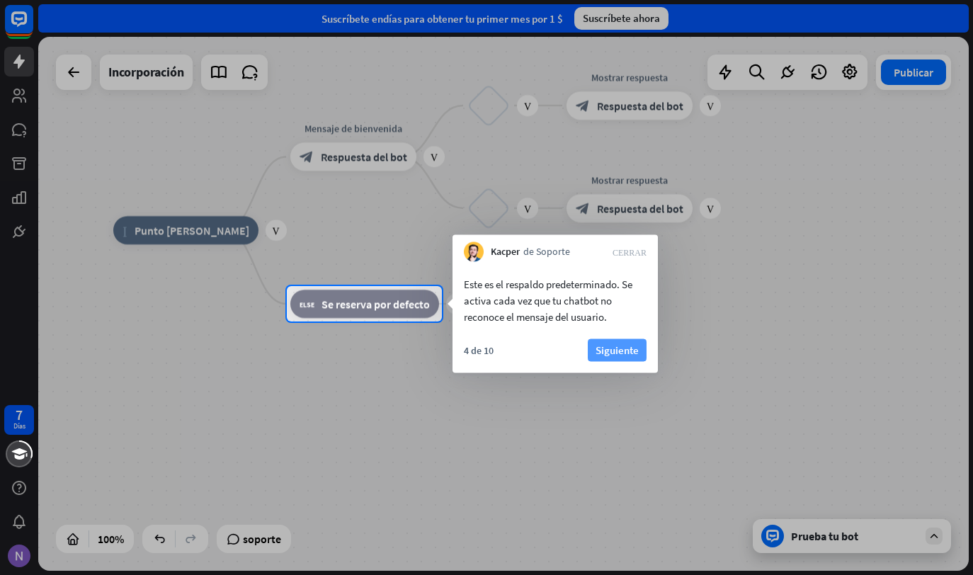
click at [603, 354] on button "Siguiente" at bounding box center [617, 350] width 59 height 23
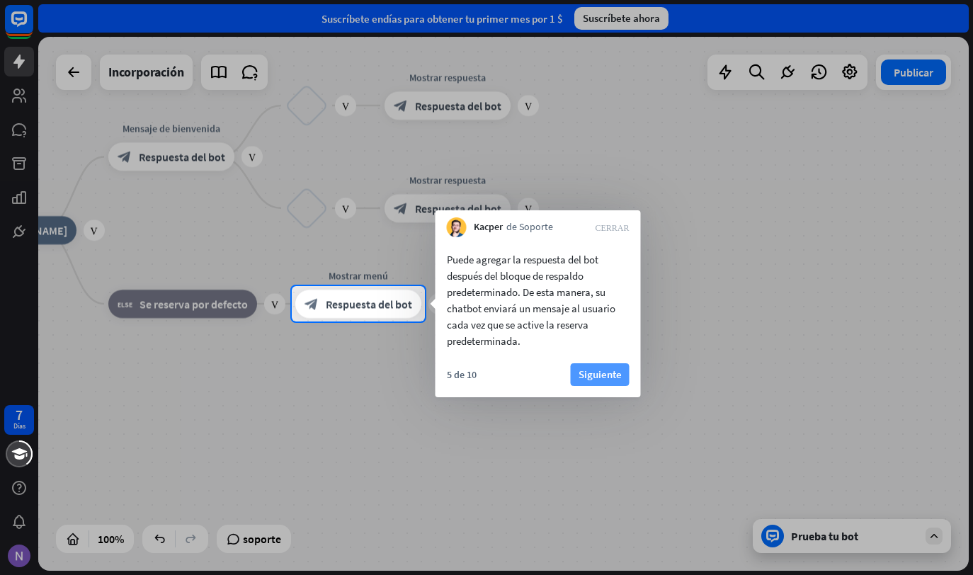
click at [618, 373] on button "Siguiente" at bounding box center [600, 374] width 59 height 23
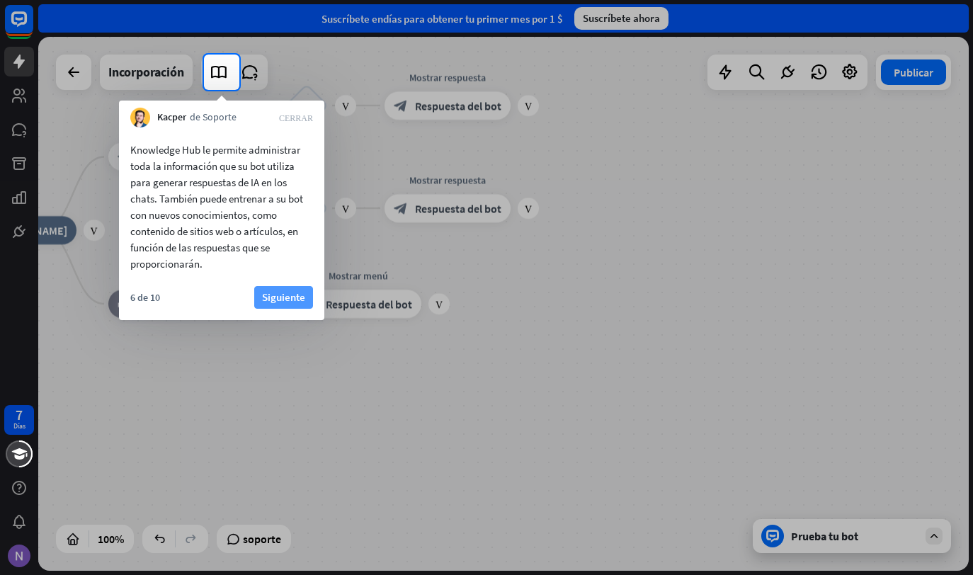
click at [280, 296] on button "Siguiente" at bounding box center [283, 297] width 59 height 23
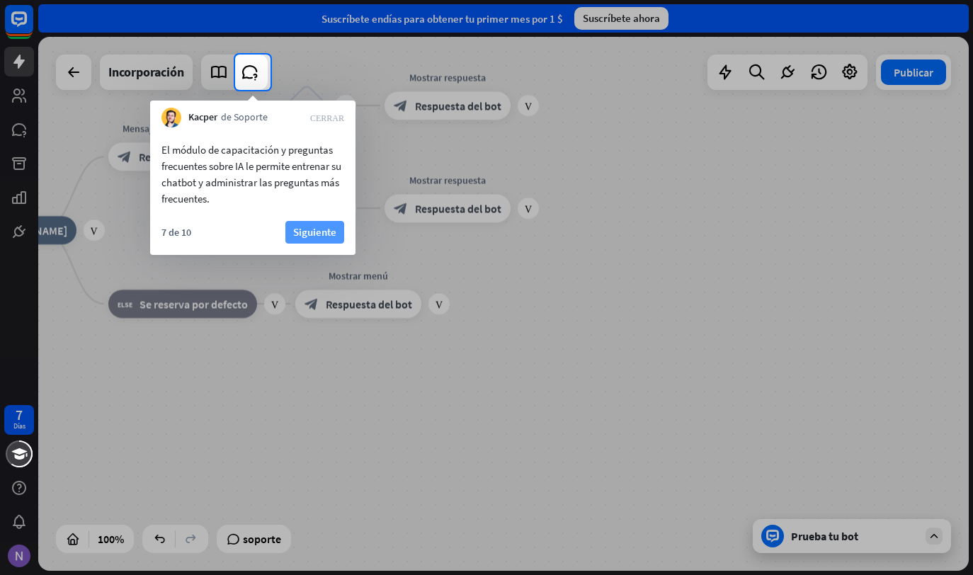
click at [316, 225] on button "Siguiente" at bounding box center [314, 232] width 59 height 23
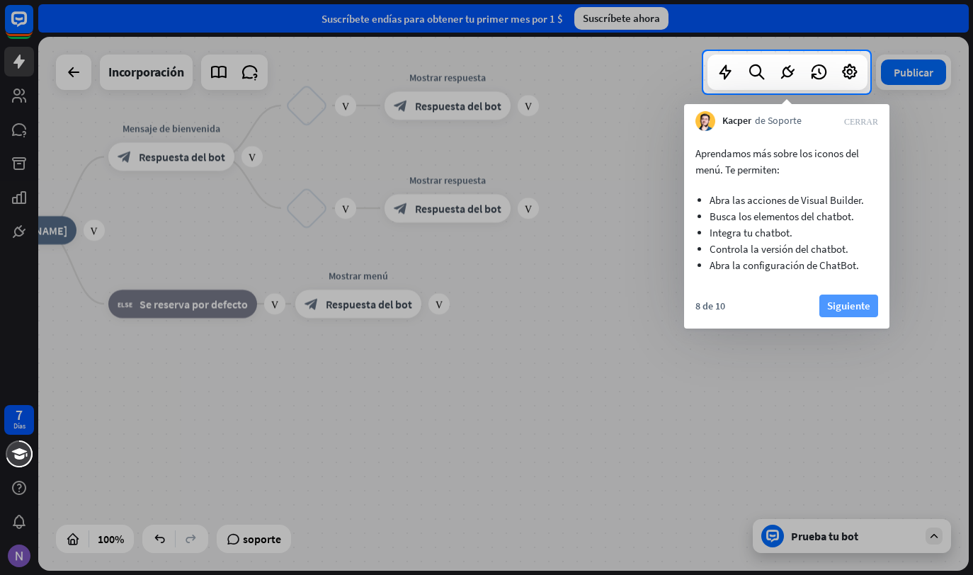
click at [842, 304] on button "Siguiente" at bounding box center [848, 306] width 59 height 23
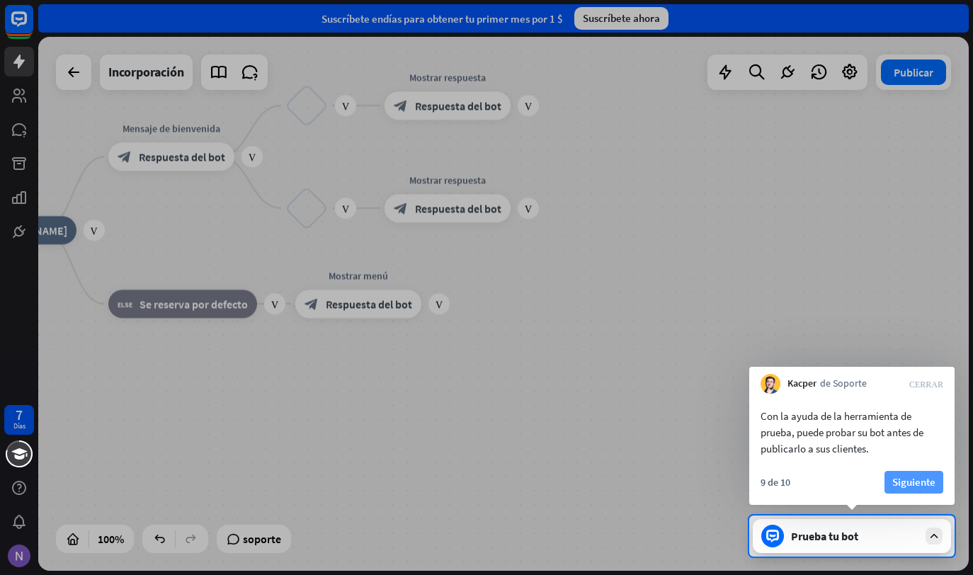
click at [923, 484] on button "Siguiente" at bounding box center [914, 482] width 59 height 23
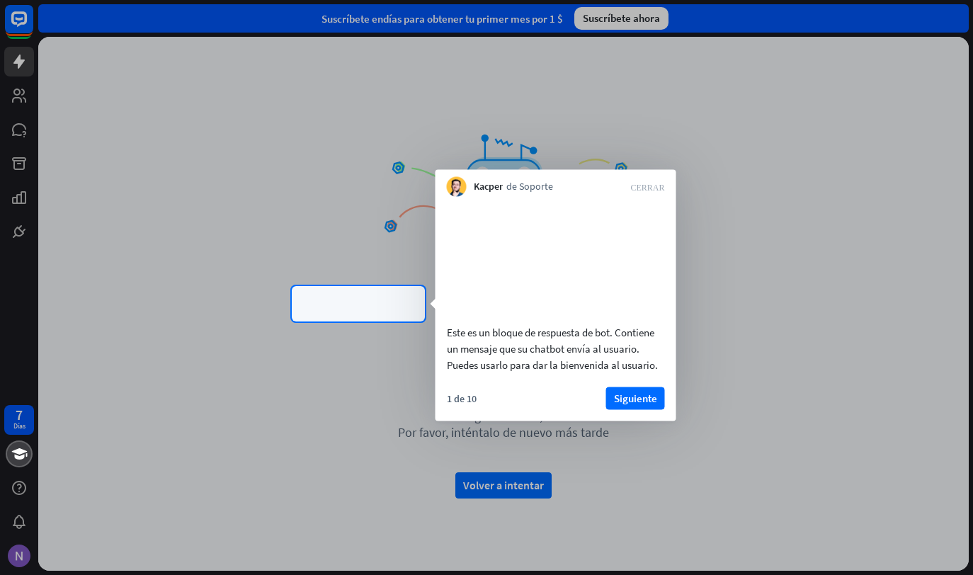
click at [373, 232] on div at bounding box center [486, 143] width 973 height 286
